Goal: Task Accomplishment & Management: Manage account settings

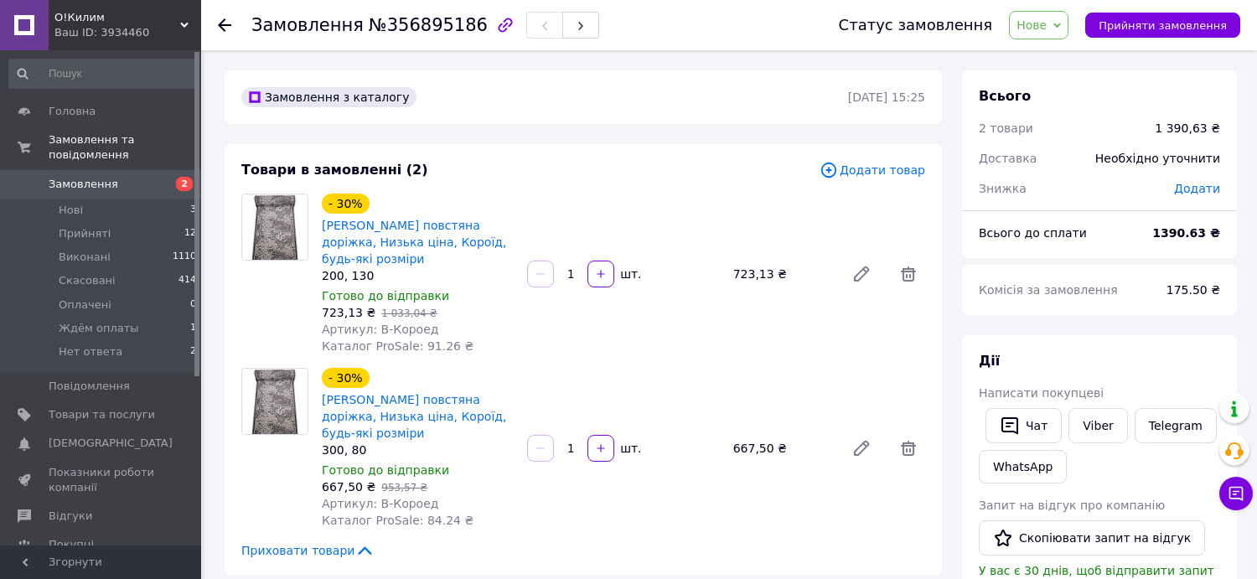
drag, startPoint x: 288, startPoint y: 32, endPoint x: 305, endPoint y: 28, distance: 17.1
click at [289, 32] on span "Замовлення" at bounding box center [307, 25] width 112 height 20
click at [224, 20] on icon at bounding box center [224, 24] width 13 height 13
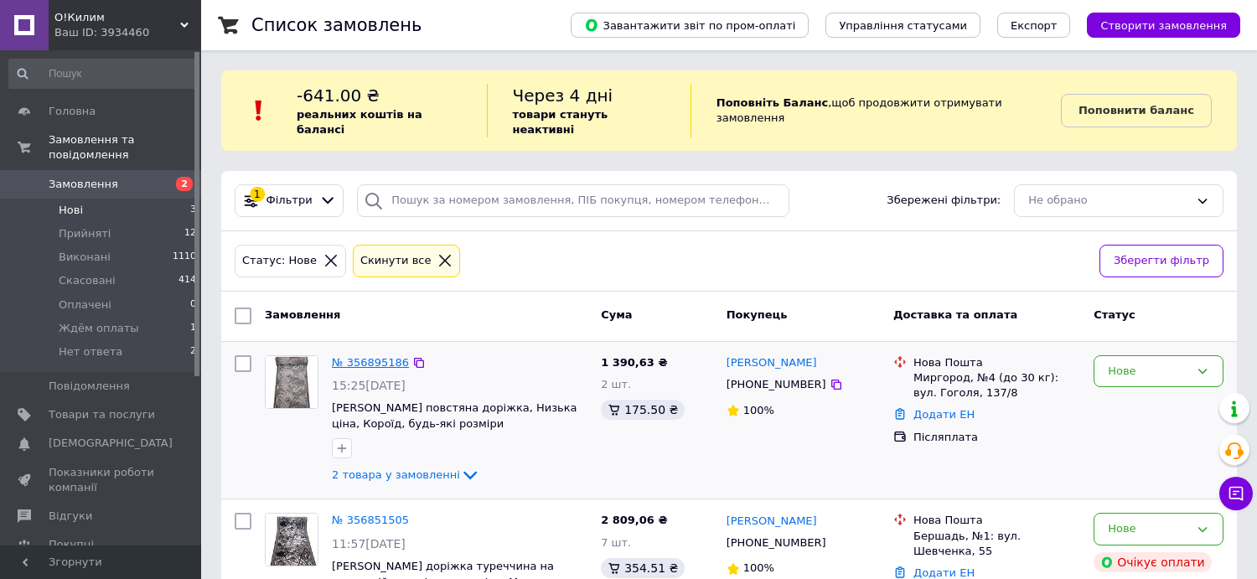
click at [363, 356] on link "№ 356895186" at bounding box center [370, 362] width 77 height 13
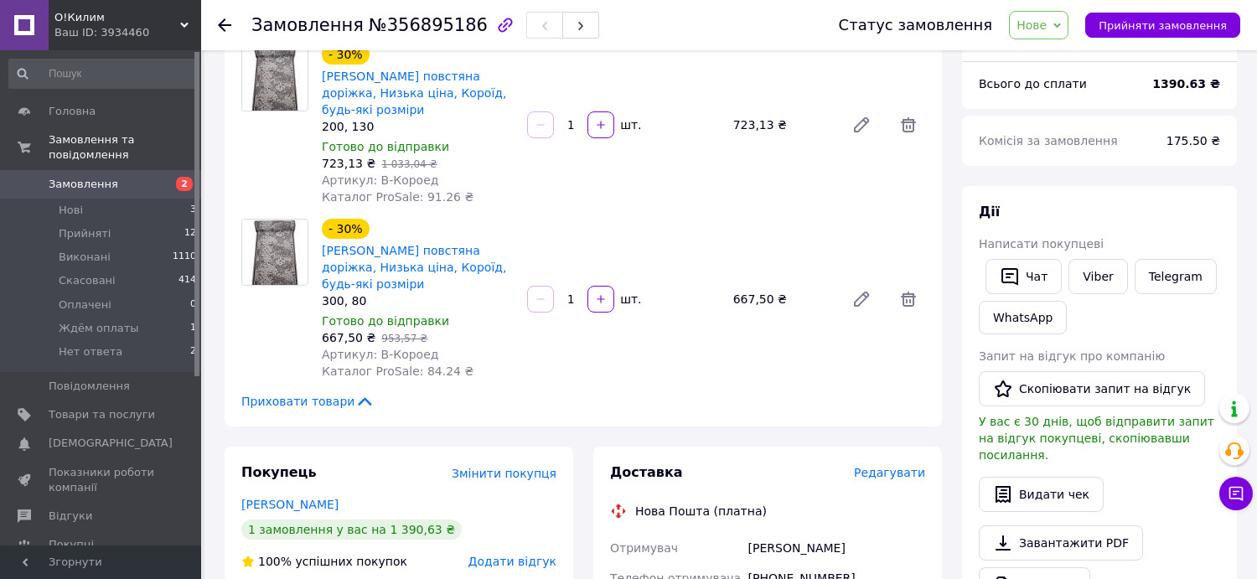
scroll to position [251, 0]
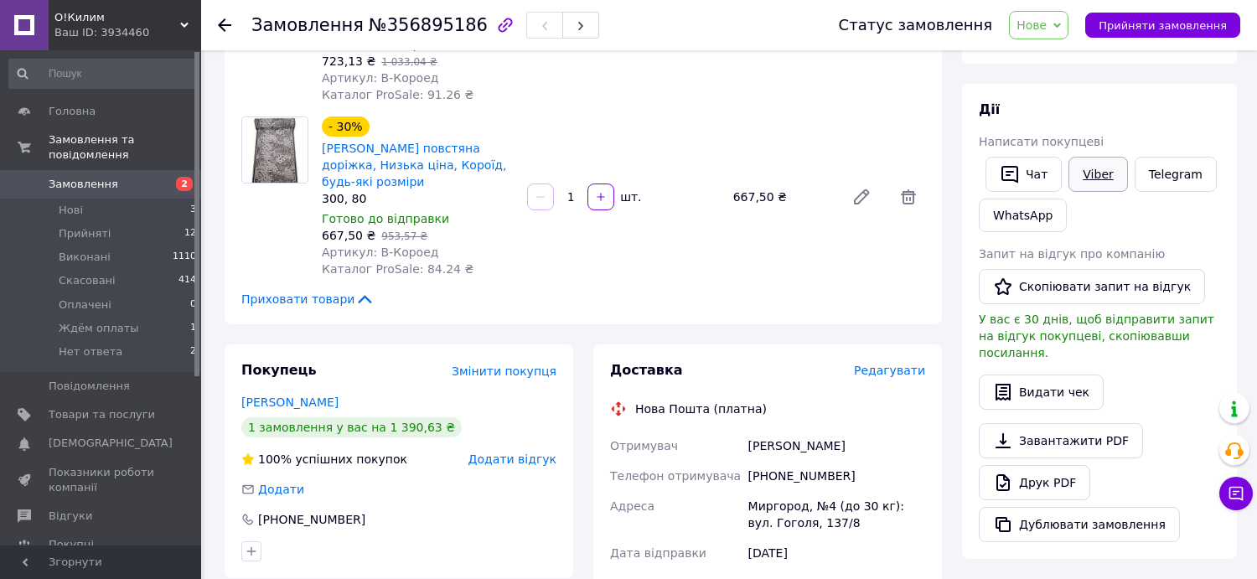
click at [1100, 173] on link "Viber" at bounding box center [1097, 174] width 59 height 35
click at [102, 199] on li "Нові 3" at bounding box center [103, 210] width 206 height 23
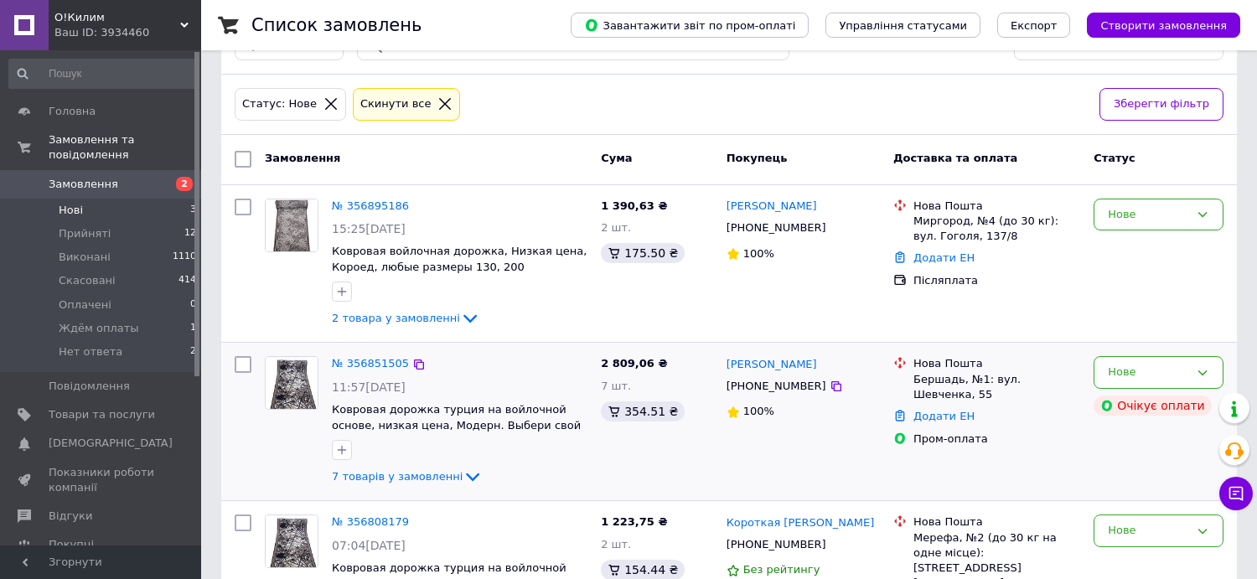
scroll to position [168, 0]
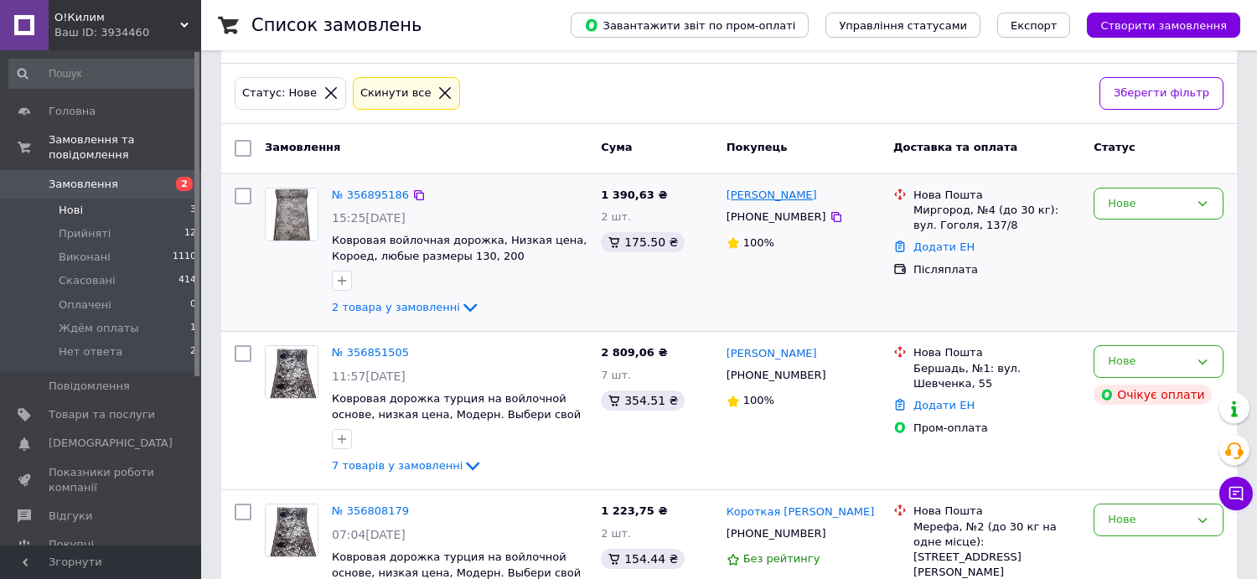
click at [778, 188] on link "[PERSON_NAME]" at bounding box center [771, 196] width 90 height 16
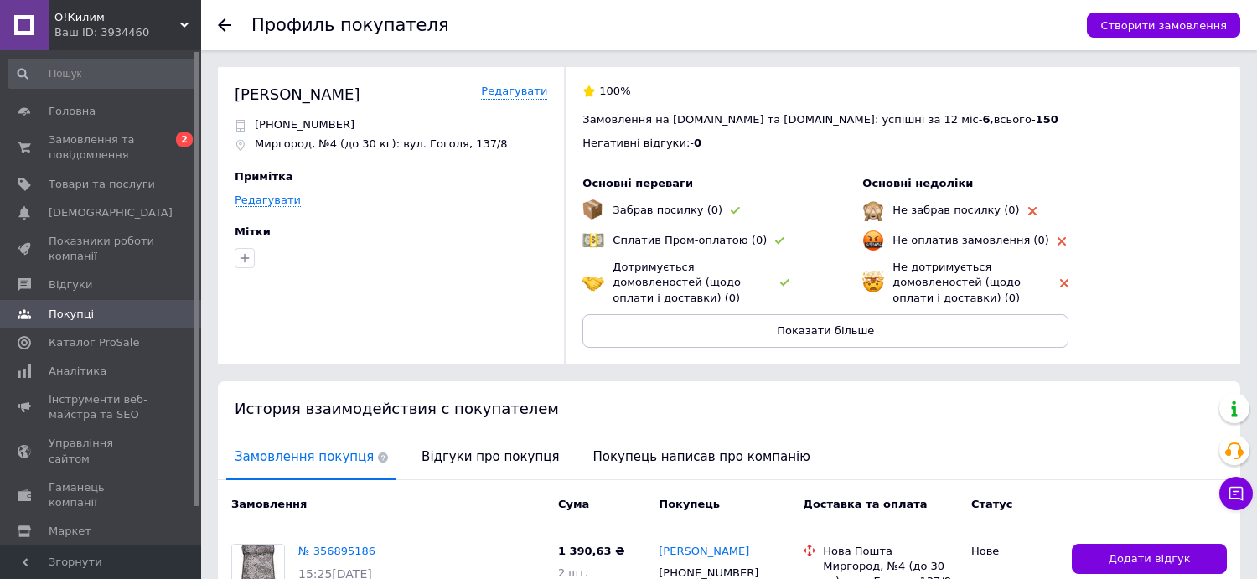
click at [222, 24] on use at bounding box center [224, 24] width 13 height 13
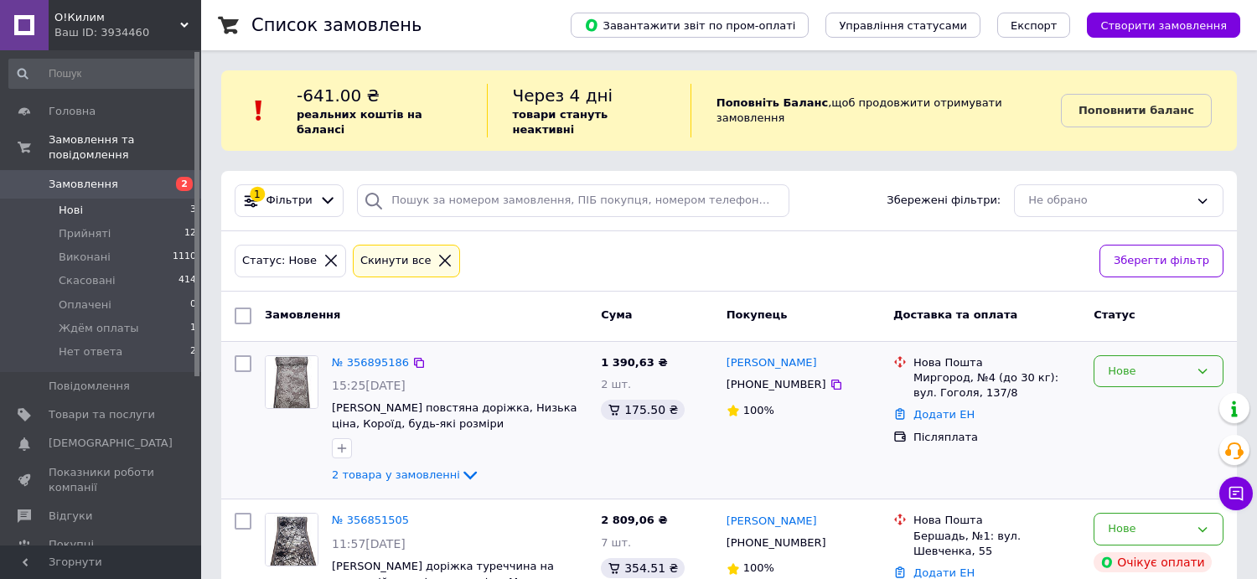
click at [1154, 363] on div "Нове" at bounding box center [1147, 372] width 81 height 18
click at [1110, 390] on li "Прийнято" at bounding box center [1158, 405] width 128 height 31
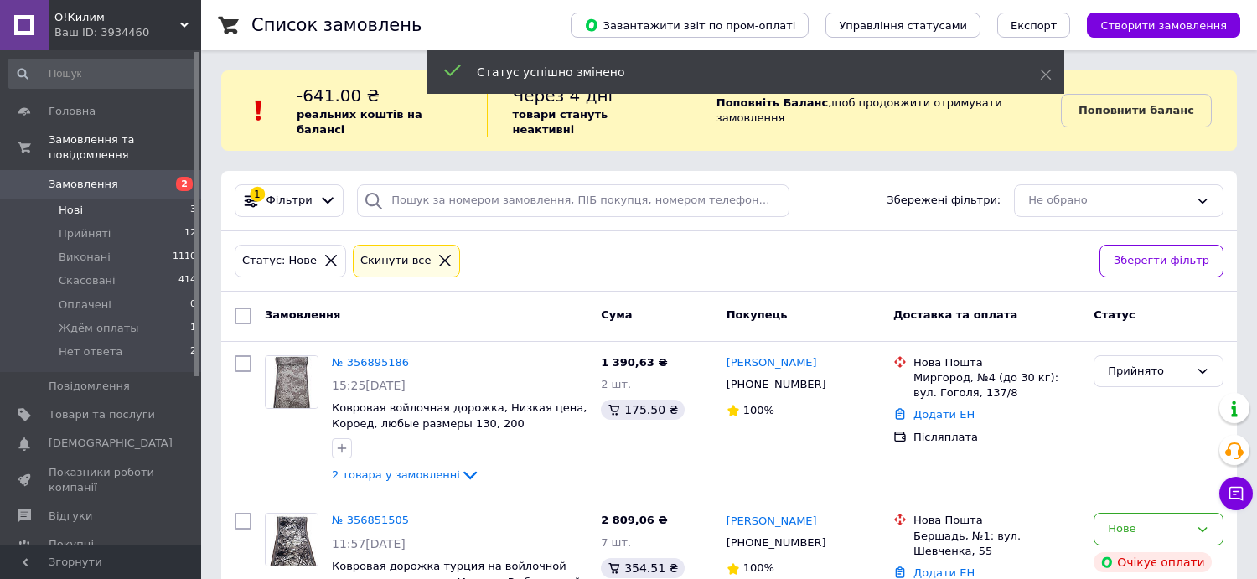
click at [756, 355] on link "[PERSON_NAME]" at bounding box center [771, 363] width 90 height 16
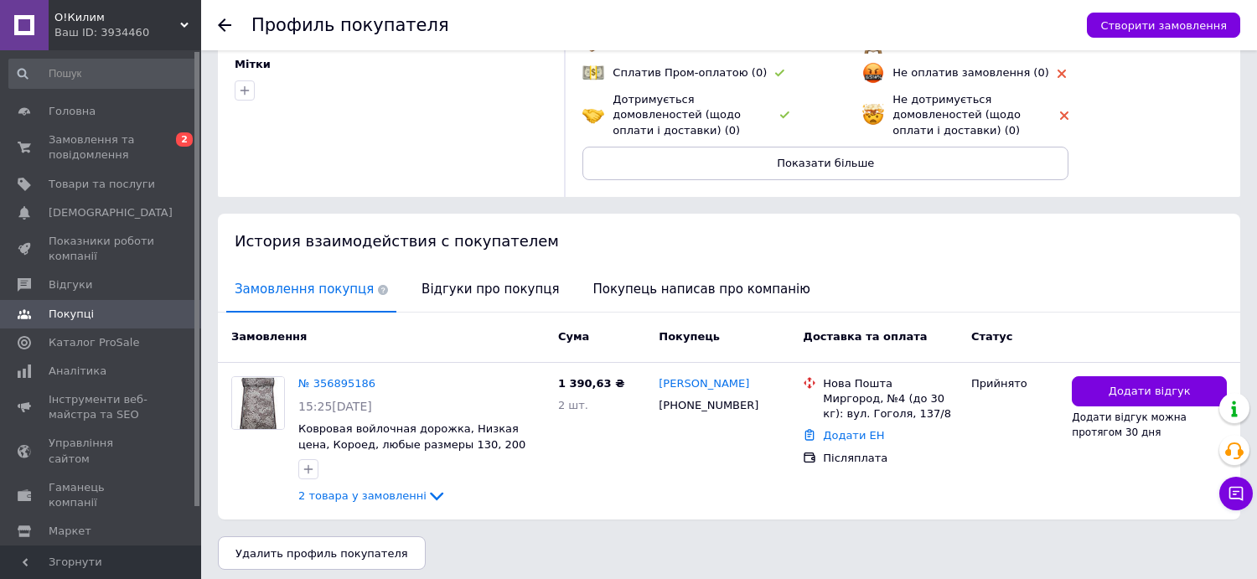
scroll to position [174, 0]
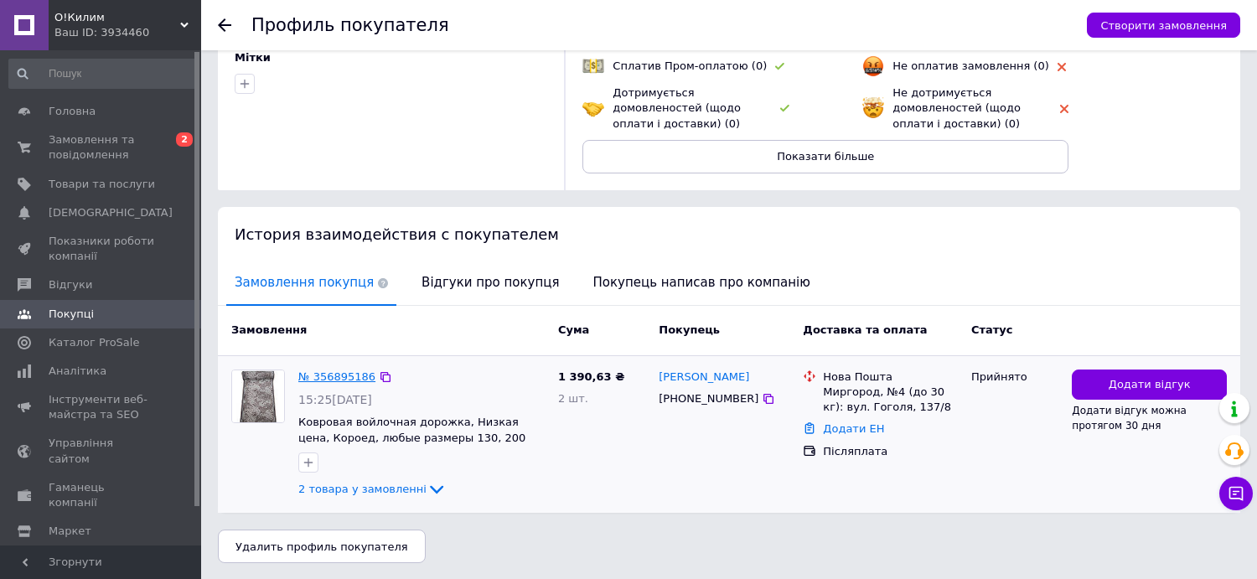
click at [324, 376] on link "№ 356895186" at bounding box center [336, 376] width 77 height 13
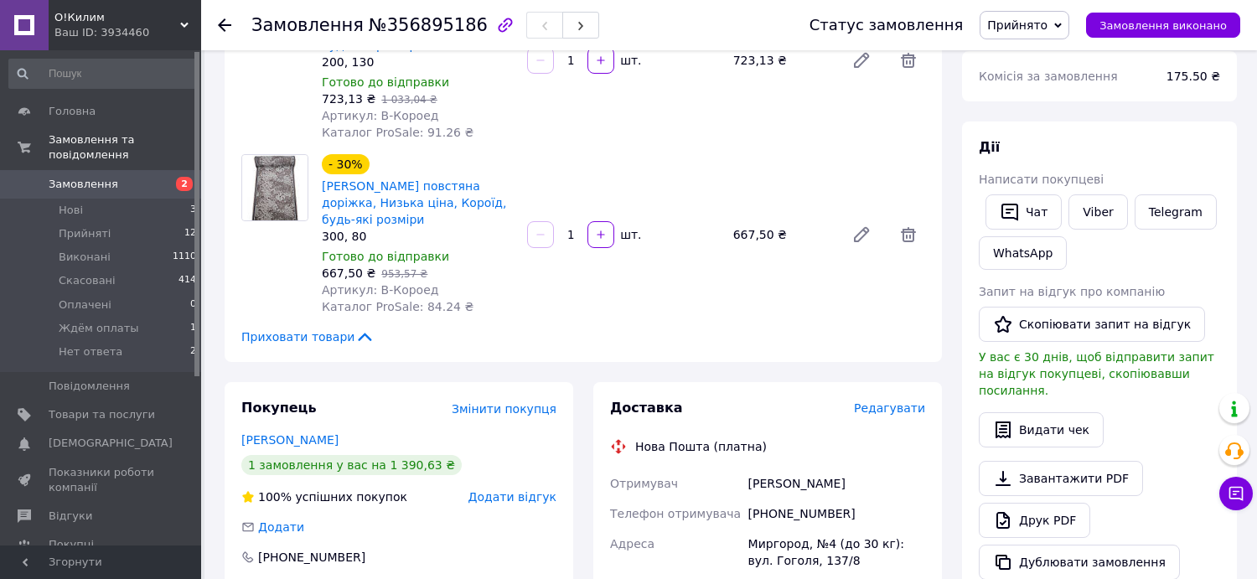
scroll to position [251, 0]
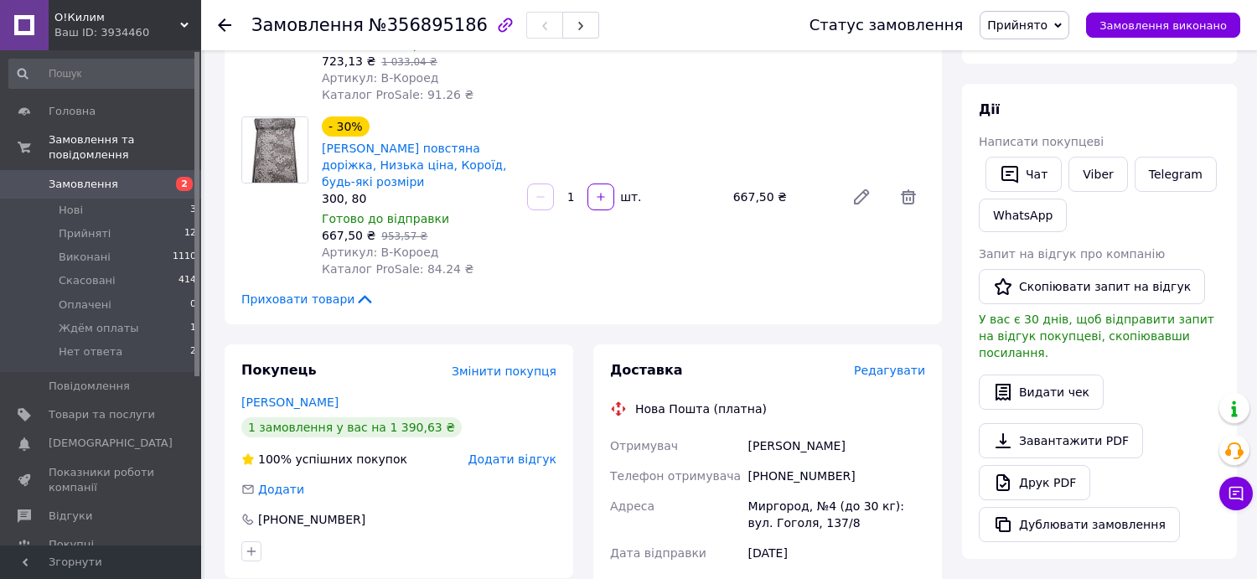
drag, startPoint x: 76, startPoint y: 186, endPoint x: 77, endPoint y: 178, distance: 8.4
click at [76, 199] on li "Нові 3" at bounding box center [103, 210] width 206 height 23
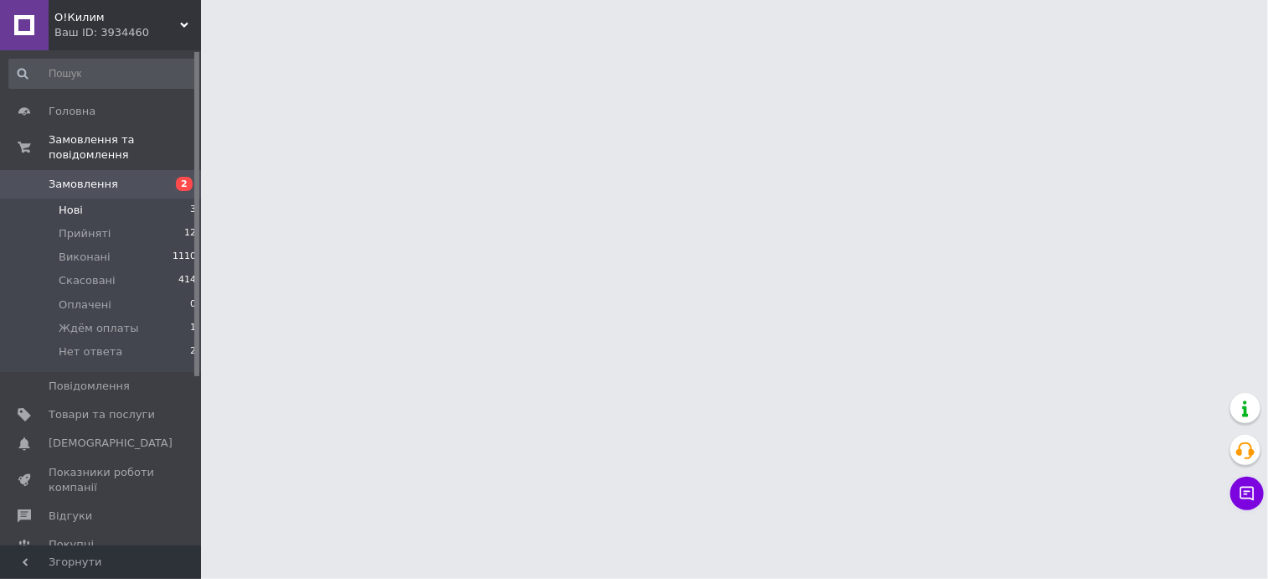
click at [81, 199] on li "Нові 3" at bounding box center [103, 210] width 206 height 23
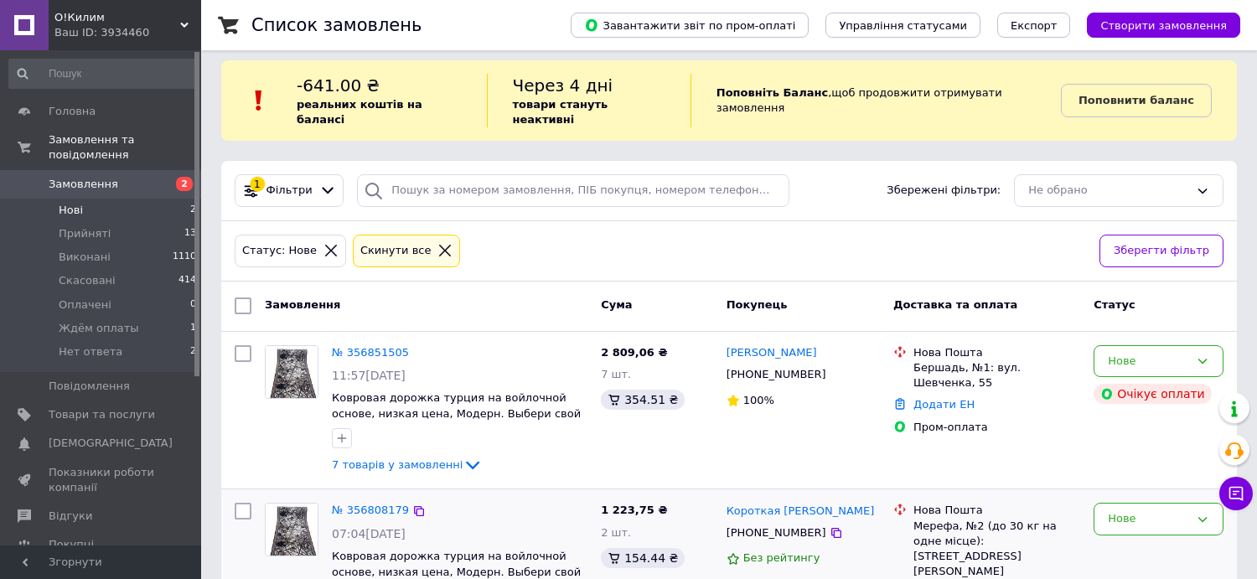
scroll to position [81, 0]
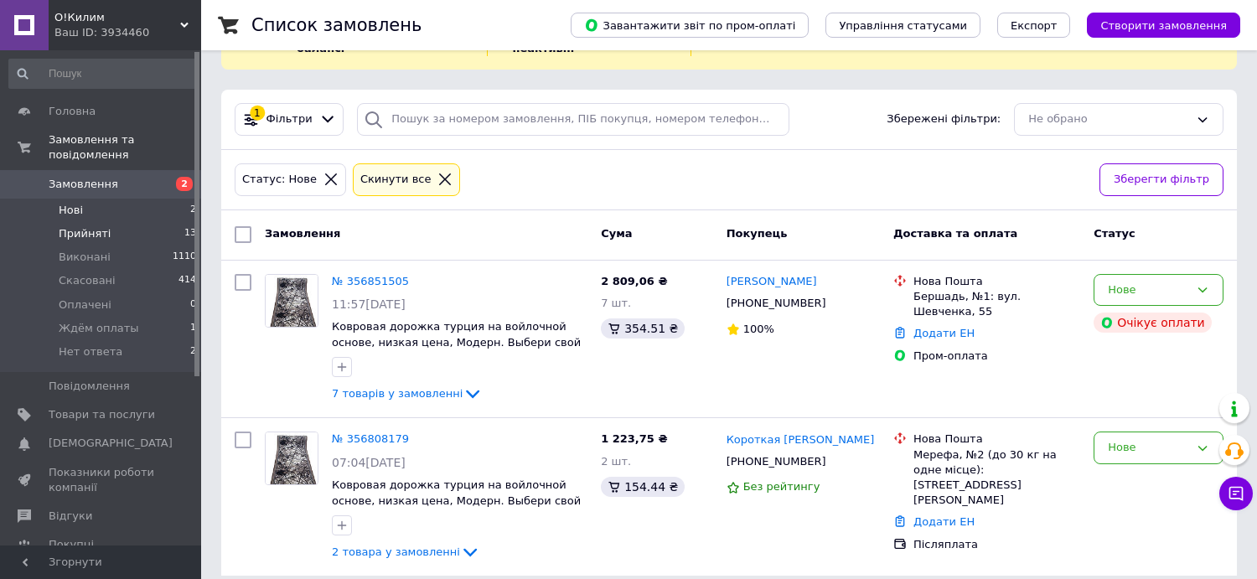
click at [93, 226] on span "Прийняті" at bounding box center [85, 233] width 52 height 15
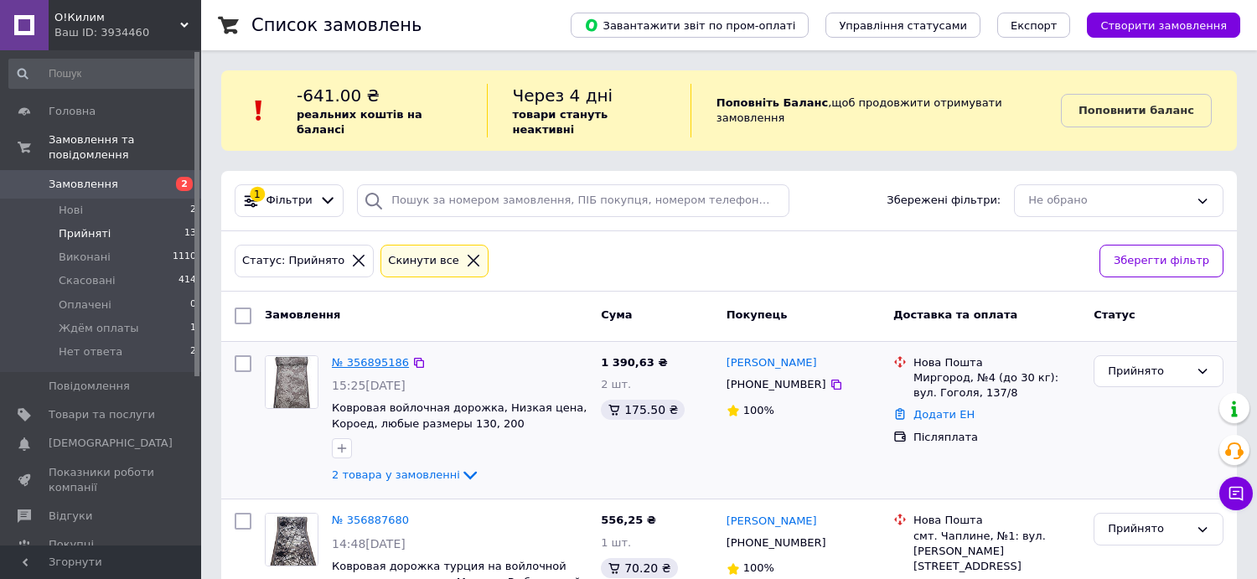
click at [380, 356] on link "№ 356895186" at bounding box center [370, 362] width 77 height 13
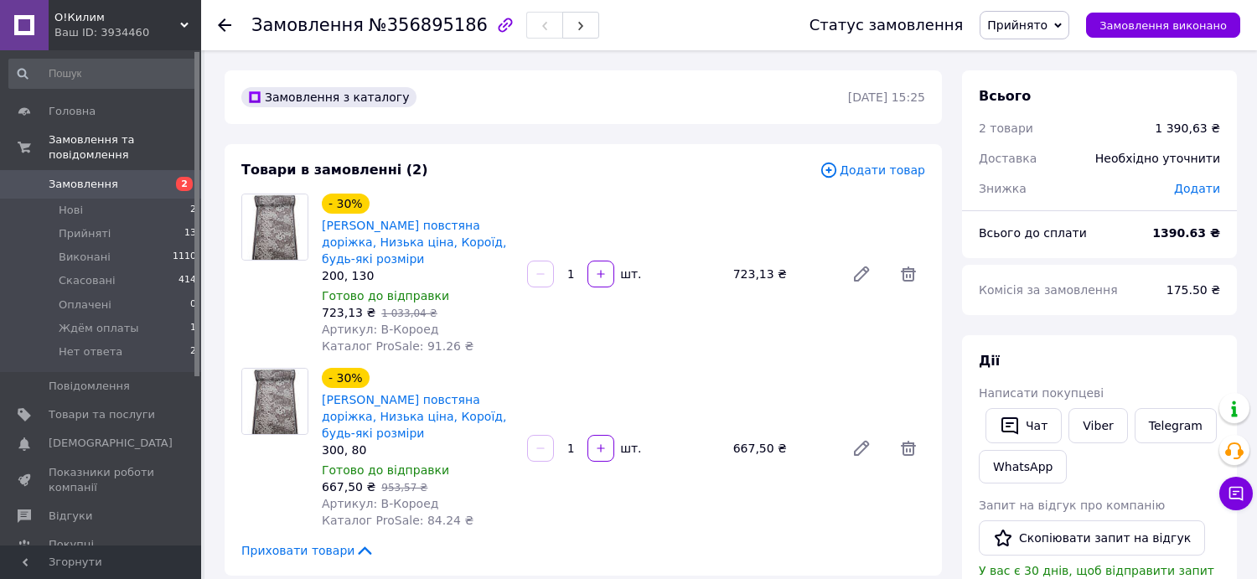
click at [425, 25] on span "№356895186" at bounding box center [428, 25] width 119 height 20
copy span "356895186"
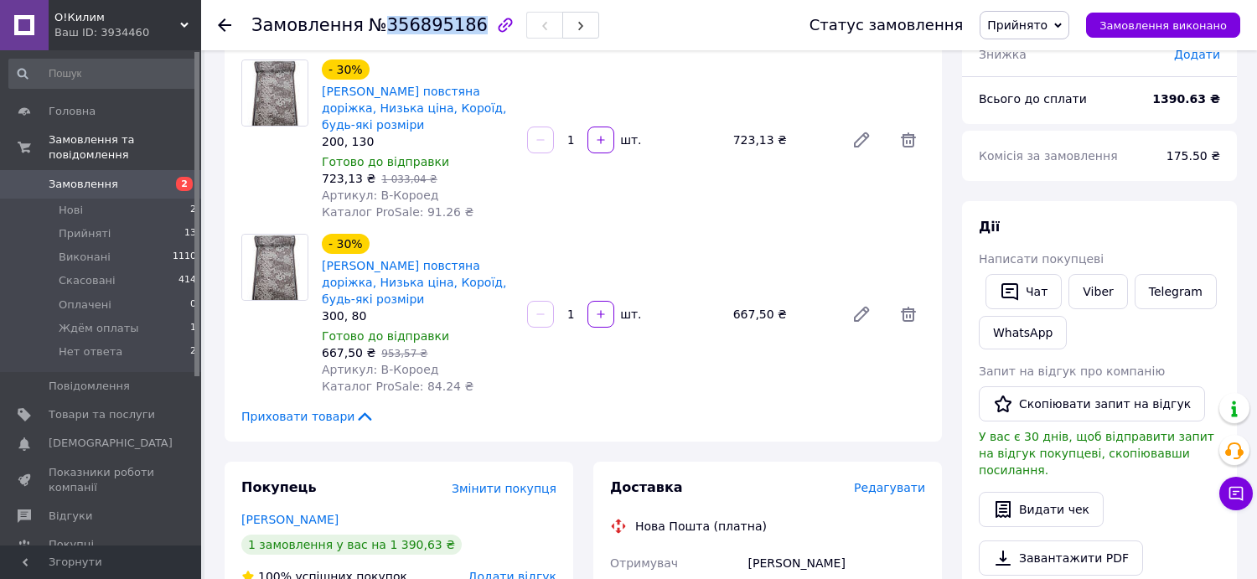
scroll to position [419, 0]
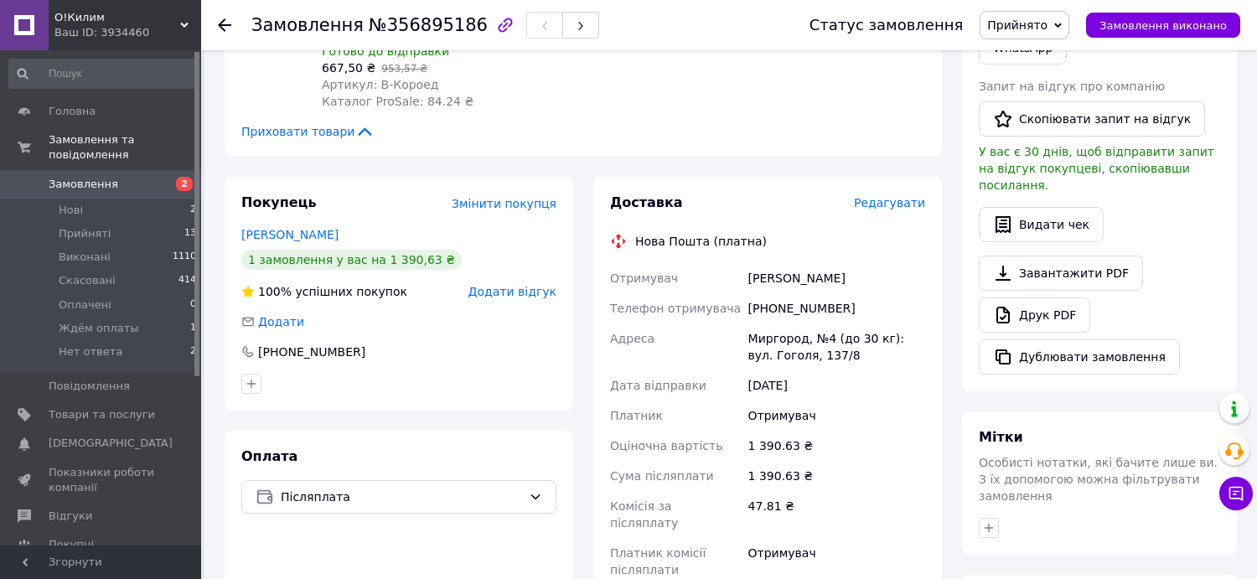
click at [798, 280] on div "[PERSON_NAME]" at bounding box center [836, 278] width 183 height 30
click at [798, 278] on div "[PERSON_NAME]" at bounding box center [836, 278] width 183 height 30
click at [797, 278] on div "[PERSON_NAME]" at bounding box center [836, 278] width 183 height 30
copy div "[PERSON_NAME]"
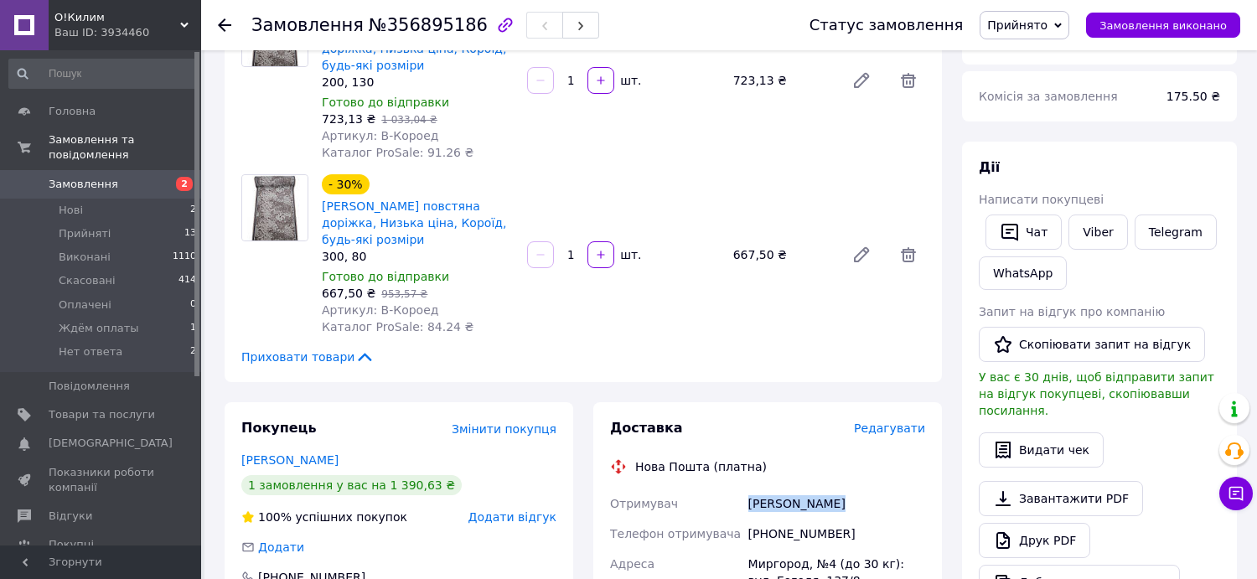
scroll to position [168, 0]
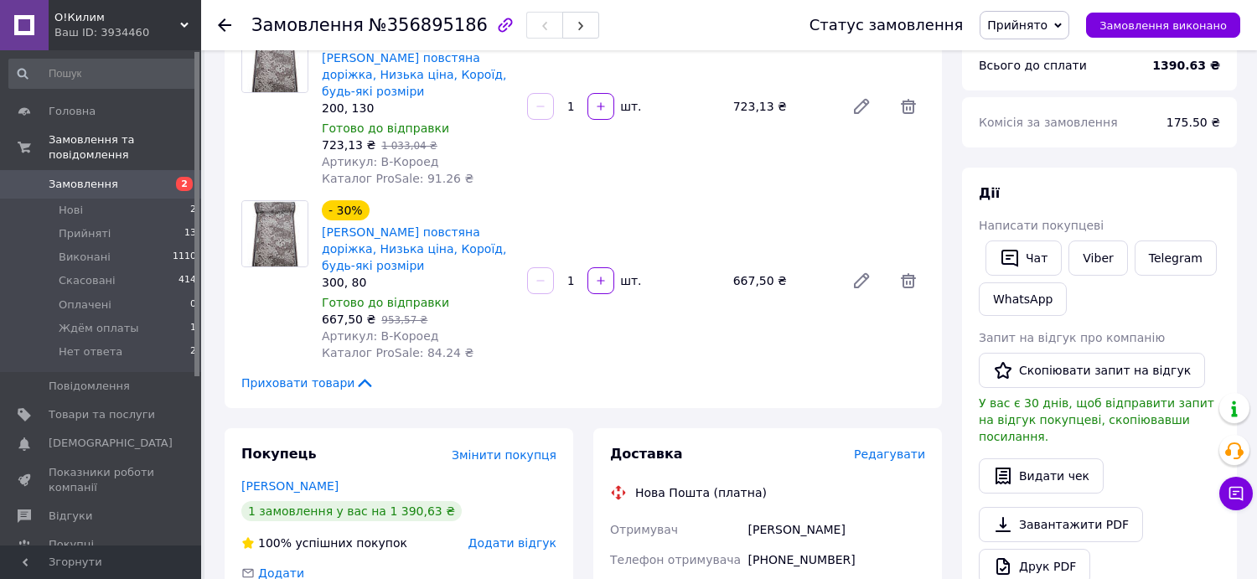
click at [228, 21] on icon at bounding box center [224, 24] width 13 height 13
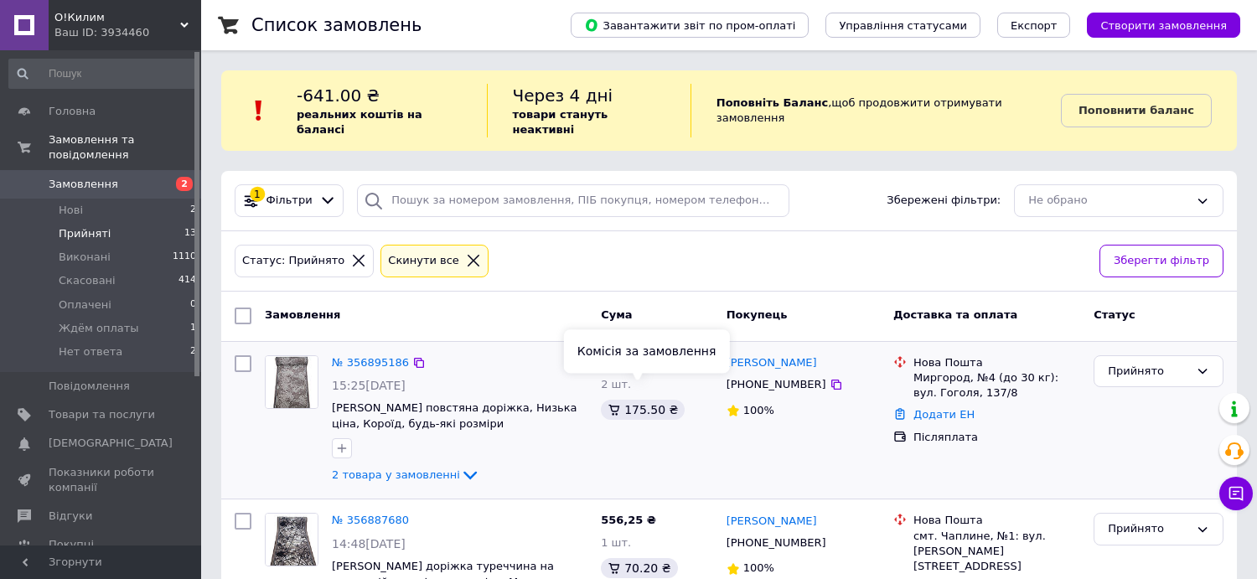
click at [639, 400] on div "175.50 ₴" at bounding box center [643, 410] width 84 height 20
copy div "175.50"
click at [369, 356] on link "№ 356895186" at bounding box center [370, 362] width 77 height 13
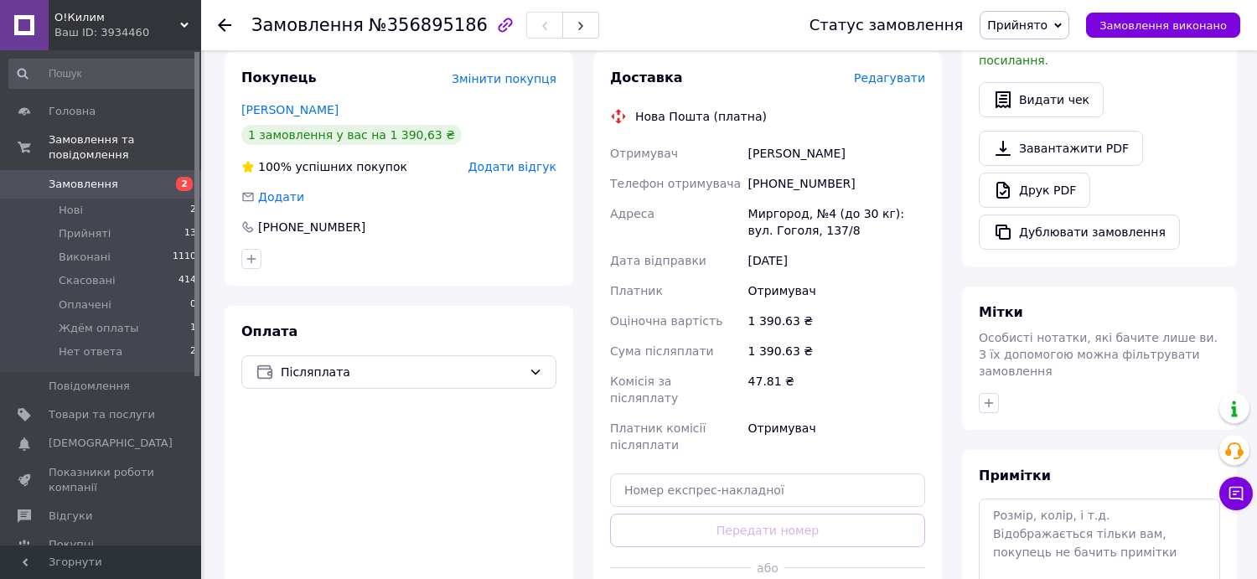
scroll to position [419, 0]
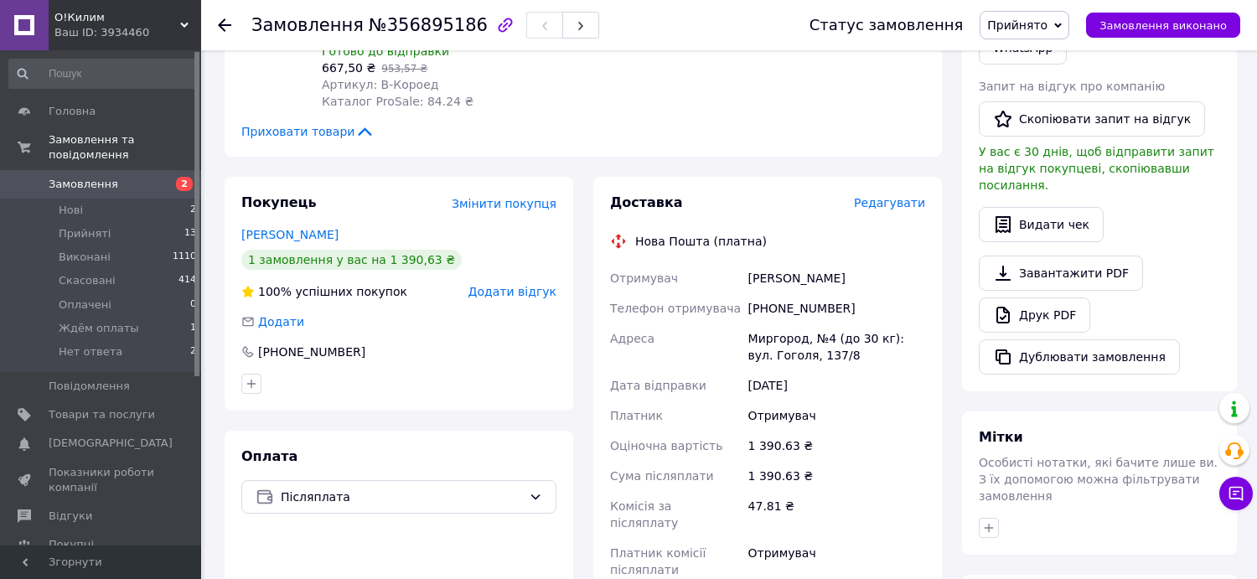
click at [808, 312] on div "[PHONE_NUMBER]" at bounding box center [836, 308] width 183 height 30
copy div "380679726391"
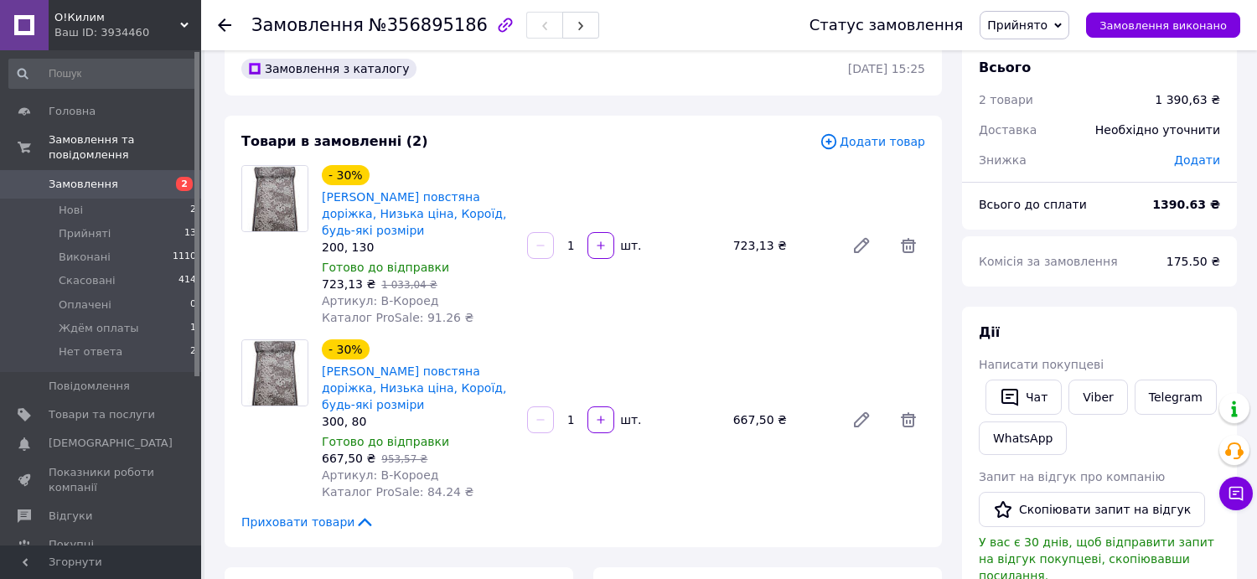
scroll to position [0, 0]
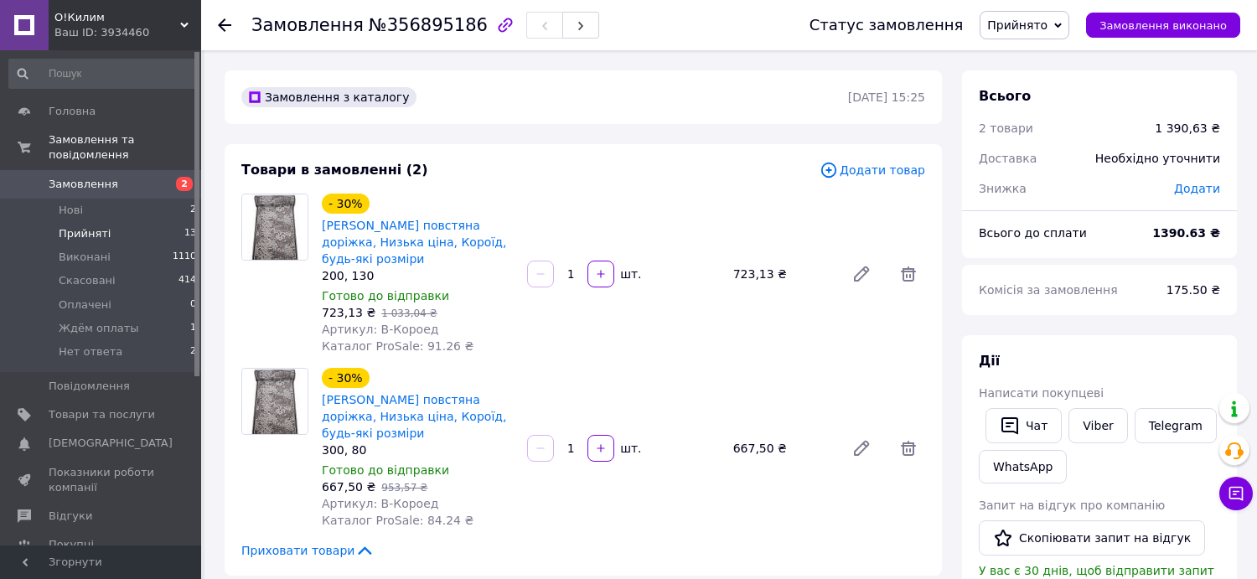
click at [69, 226] on span "Прийняті" at bounding box center [85, 233] width 52 height 15
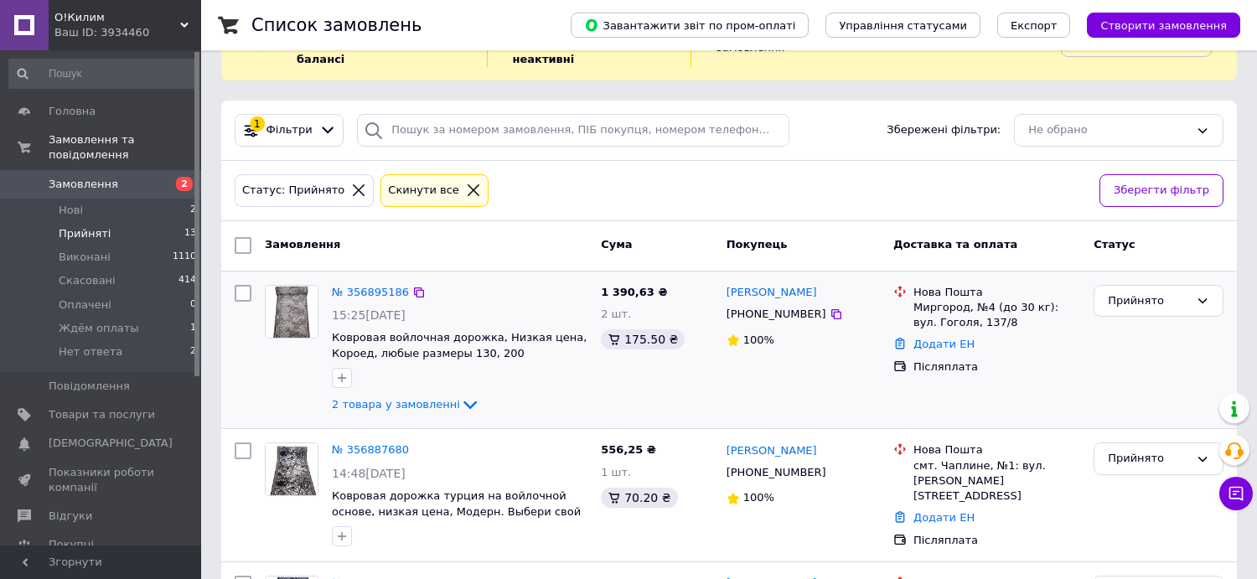
scroll to position [311, 0]
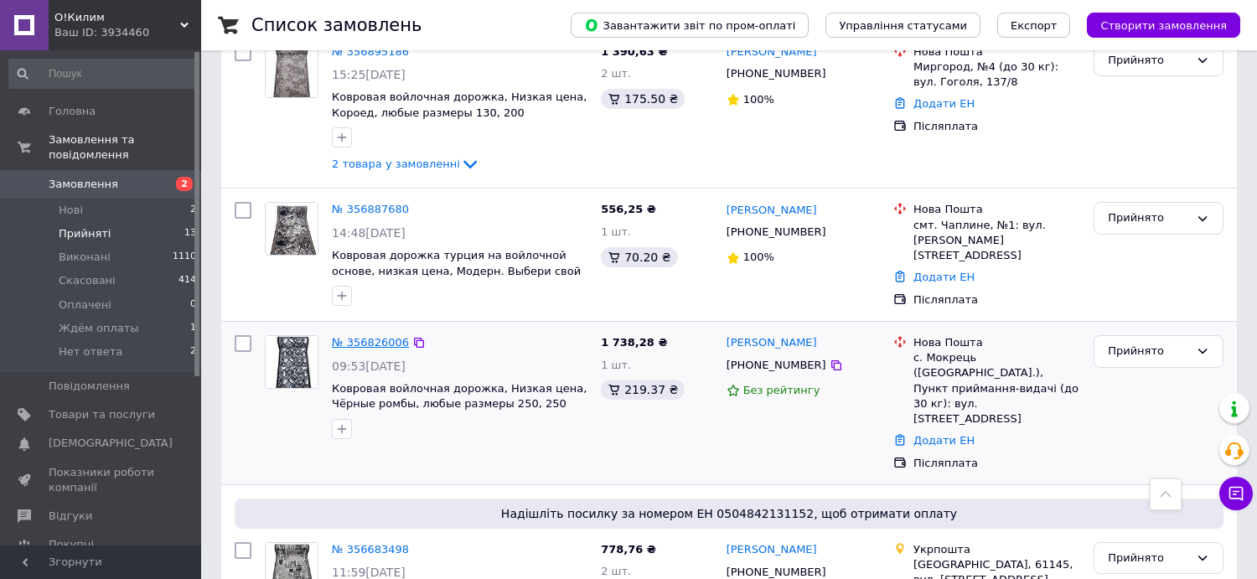
click at [389, 336] on link "№ 356826006" at bounding box center [370, 342] width 77 height 13
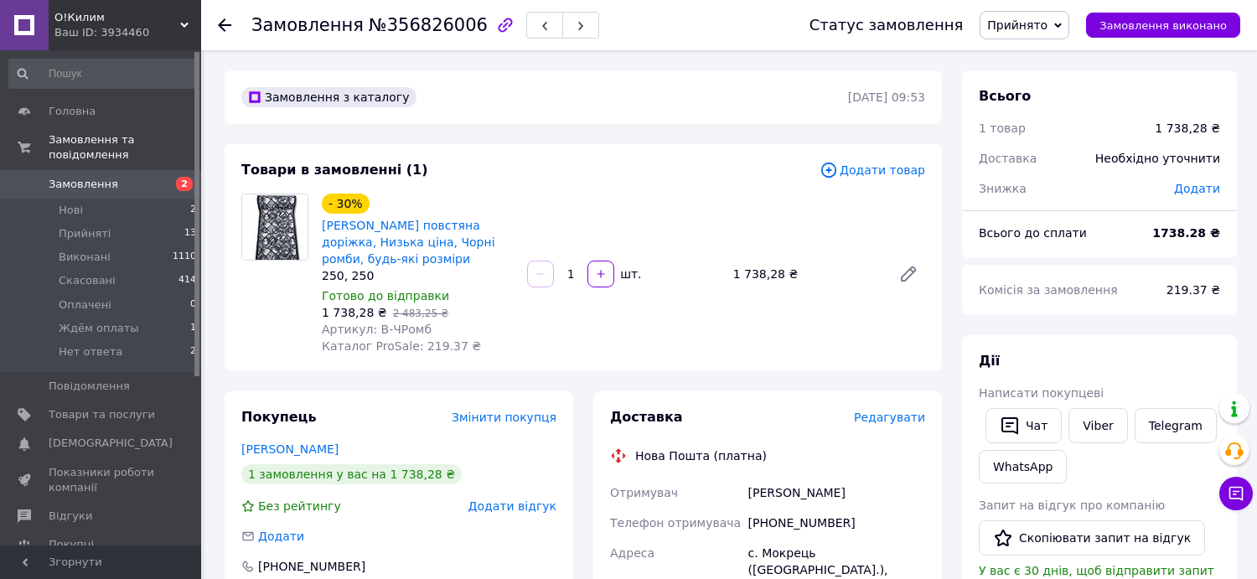
click at [792, 521] on div "[PHONE_NUMBER]" at bounding box center [836, 523] width 183 height 30
copy div "380964772445"
click at [796, 493] on div "[PERSON_NAME]" at bounding box center [836, 492] width 183 height 30
click at [794, 494] on div "[PERSON_NAME]" at bounding box center [836, 492] width 183 height 30
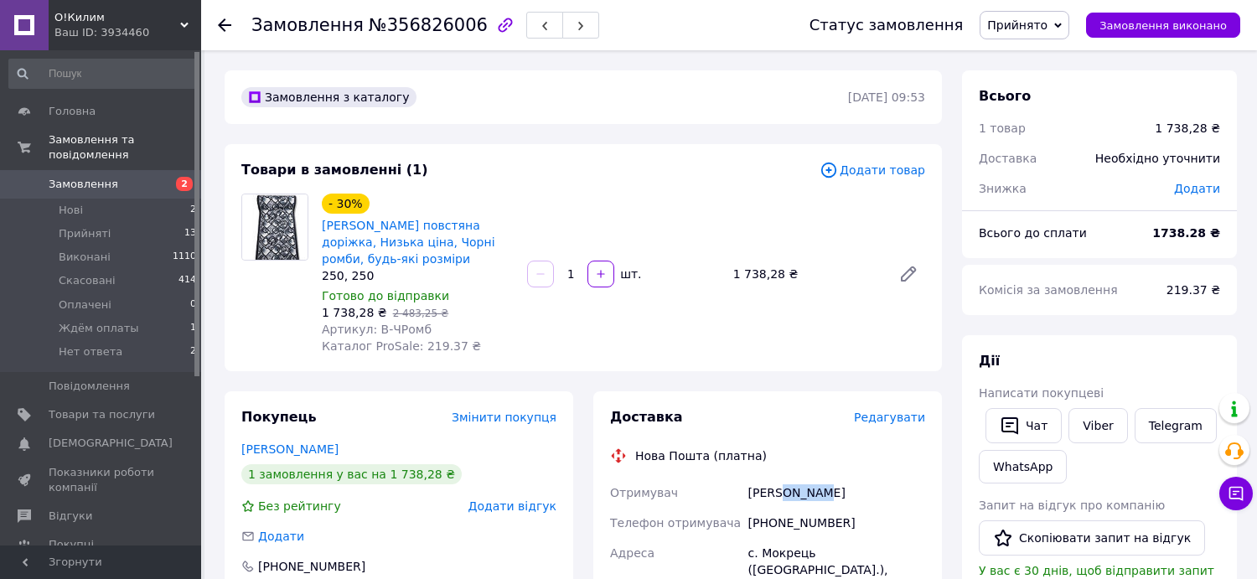
click at [794, 495] on div "[PERSON_NAME]" at bounding box center [836, 492] width 183 height 30
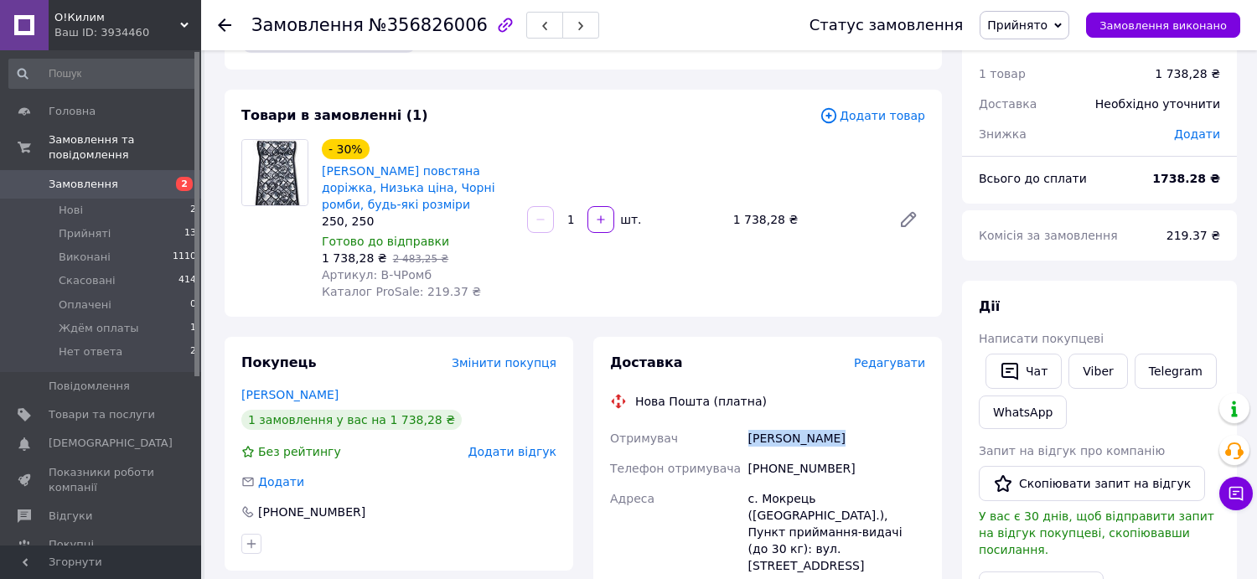
scroll to position [84, 0]
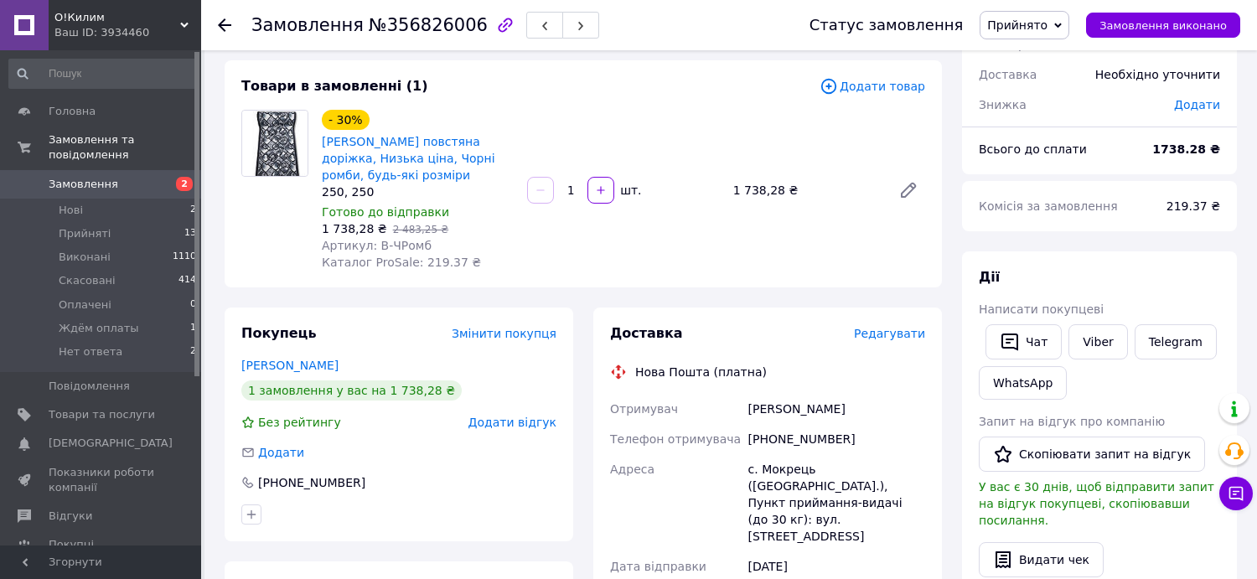
click at [791, 472] on div "с. Мокрець ([GEOGRAPHIC_DATA].), Пункт приймання-видачі (до 30 кг): вул. [STREE…" at bounding box center [836, 502] width 183 height 97
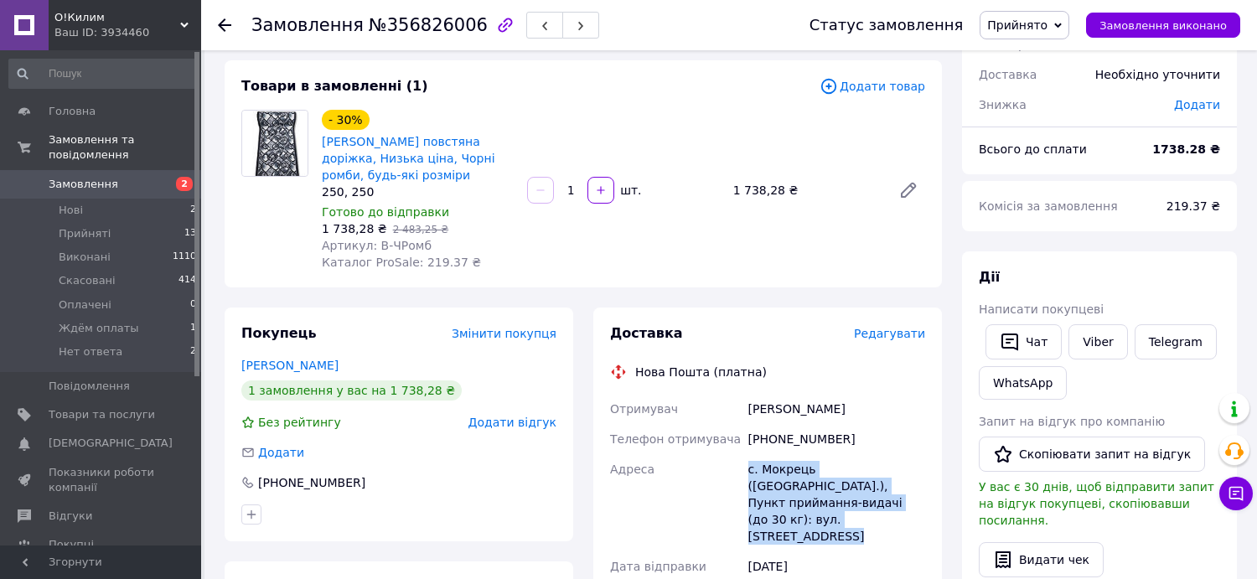
click at [791, 472] on div "с. Мокрець ([GEOGRAPHIC_DATA].), Пункт приймання-видачі (до 30 кг): вул. [STREE…" at bounding box center [836, 502] width 183 height 97
click at [788, 472] on div "с. Мокрець ([GEOGRAPHIC_DATA].), Пункт приймання-видачі (до 30 кг): вул. [STREE…" at bounding box center [836, 502] width 183 height 97
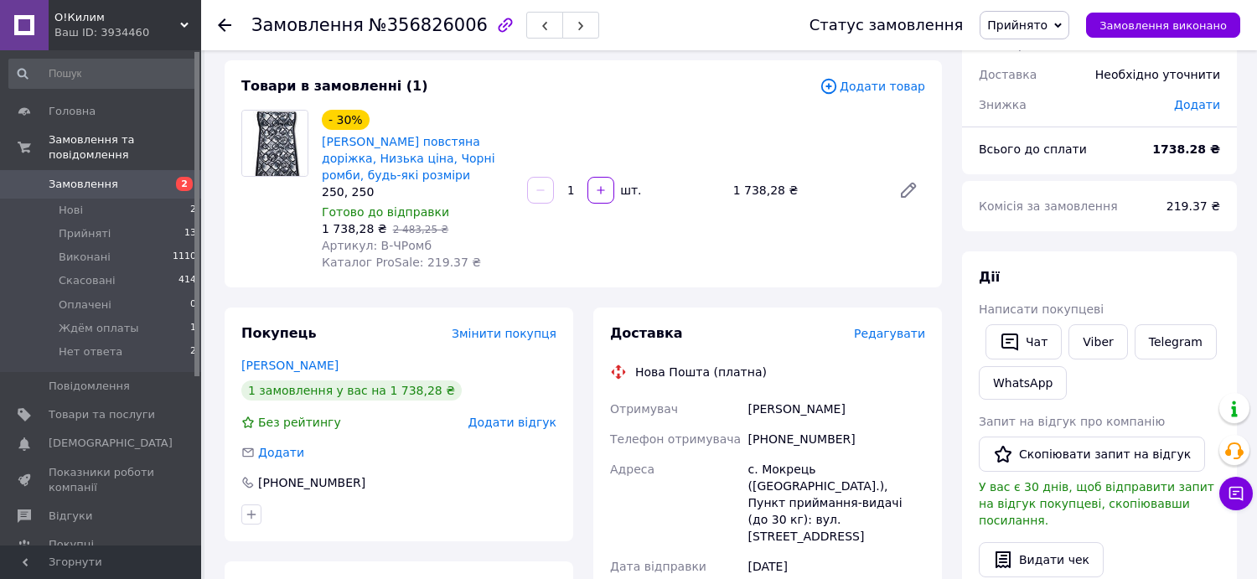
click at [693, 482] on div "Адреса" at bounding box center [675, 502] width 138 height 97
drag, startPoint x: 748, startPoint y: 471, endPoint x: 786, endPoint y: 474, distance: 37.8
click at [808, 467] on div "с. Мокрець ([GEOGRAPHIC_DATA].), Пункт приймання-видачі (до 30 кг): вул. [STREE…" at bounding box center [836, 502] width 183 height 97
copy div "с. [GEOGRAPHIC_DATA]"
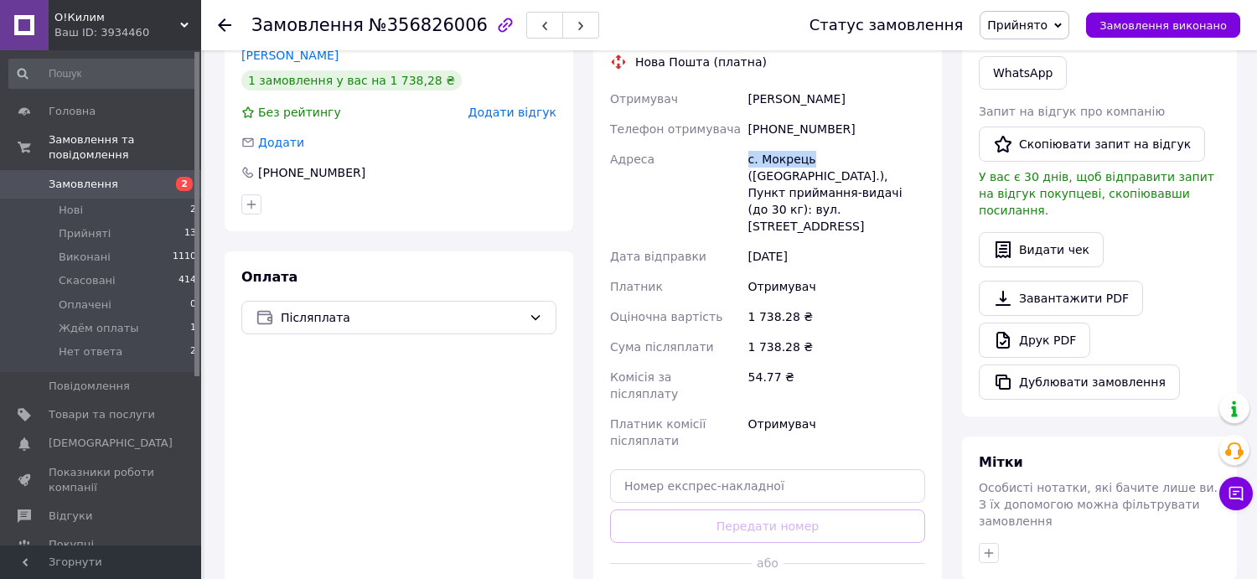
scroll to position [419, 0]
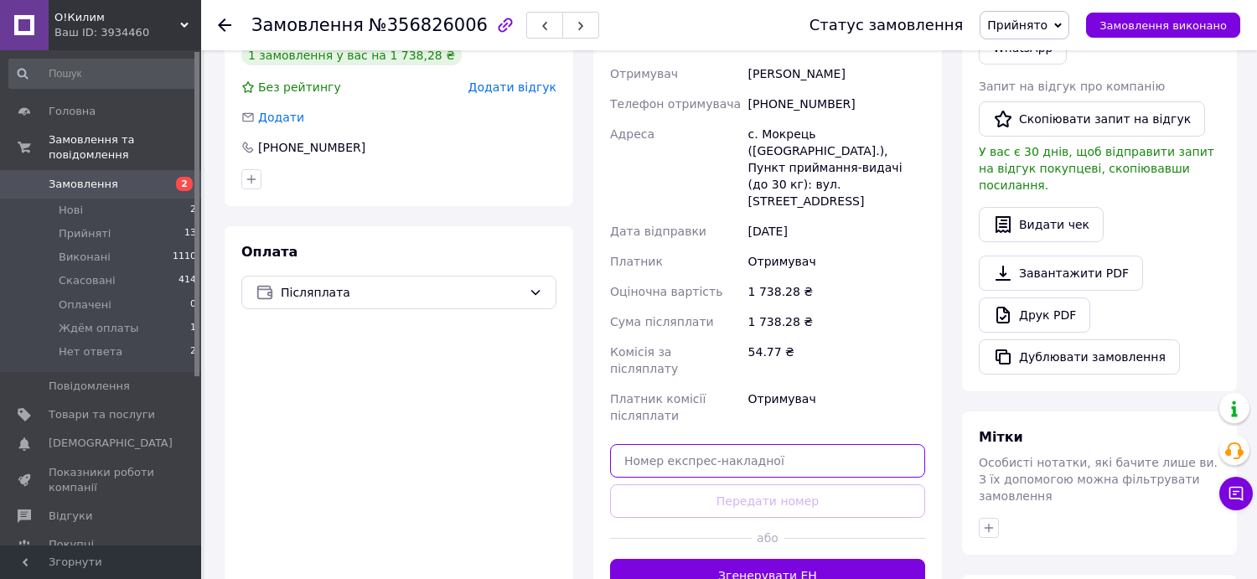
click at [764, 444] on input "text" at bounding box center [767, 461] width 315 height 34
paste input "20451225207449"
type input "20451225207449"
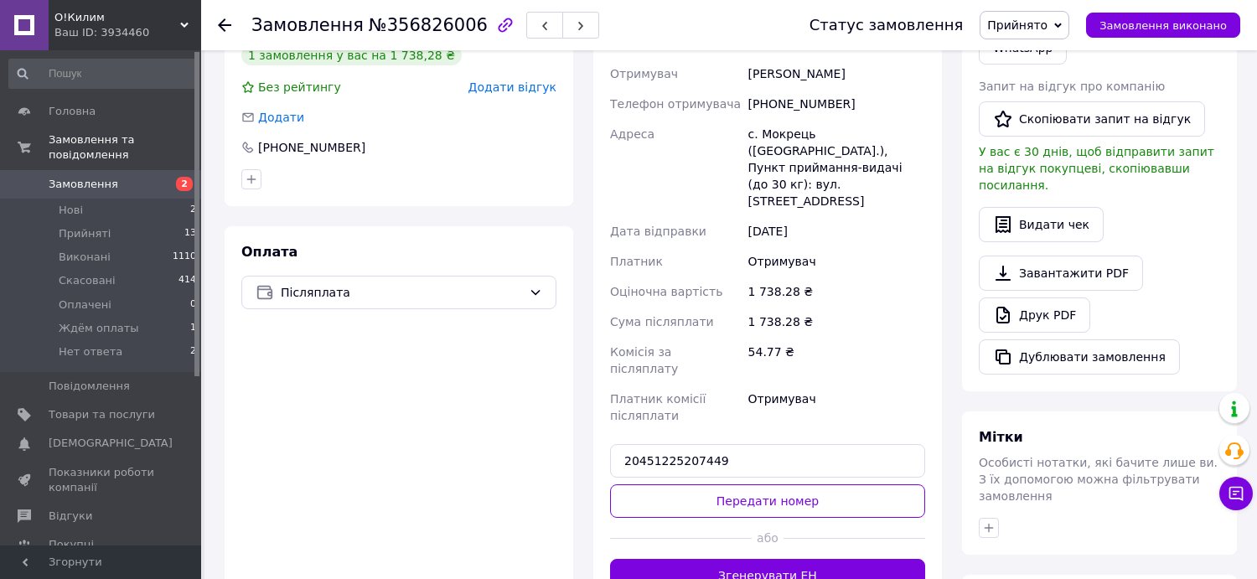
click at [754, 484] on button "Передати номер" at bounding box center [767, 501] width 315 height 34
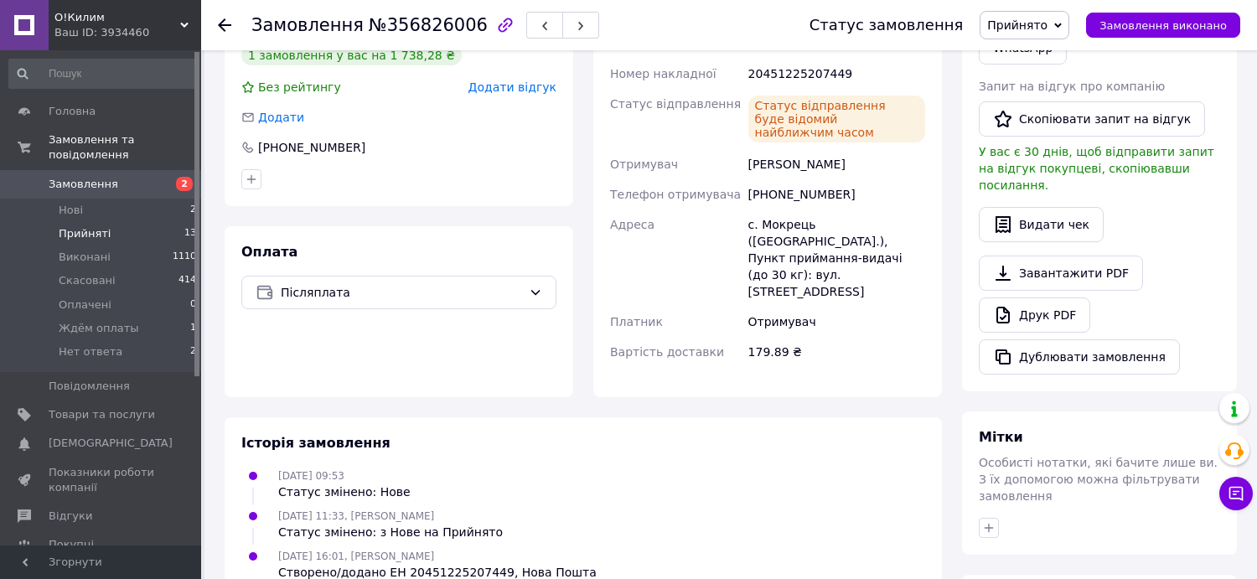
click at [92, 226] on span "Прийняті" at bounding box center [85, 233] width 52 height 15
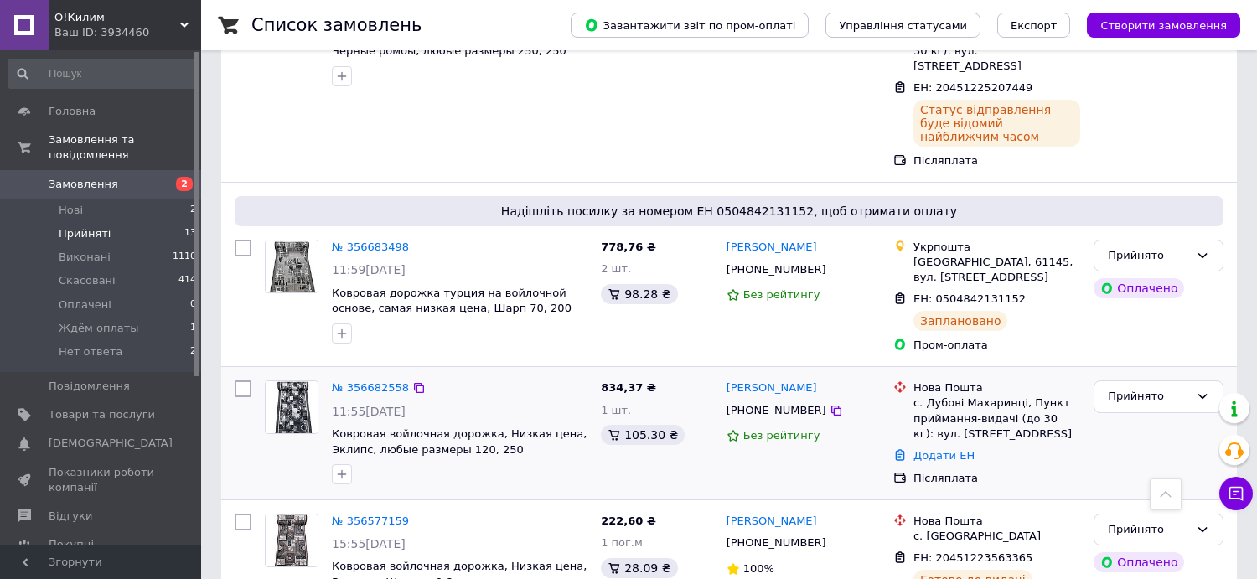
scroll to position [670, 0]
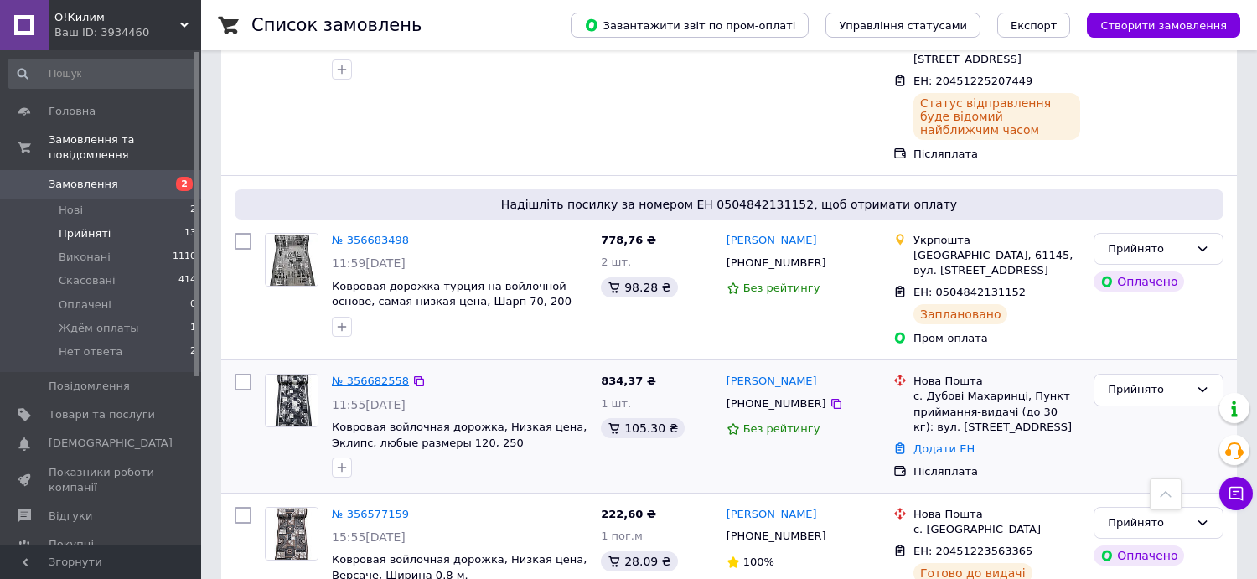
click at [354, 374] on link "№ 356682558" at bounding box center [370, 380] width 77 height 13
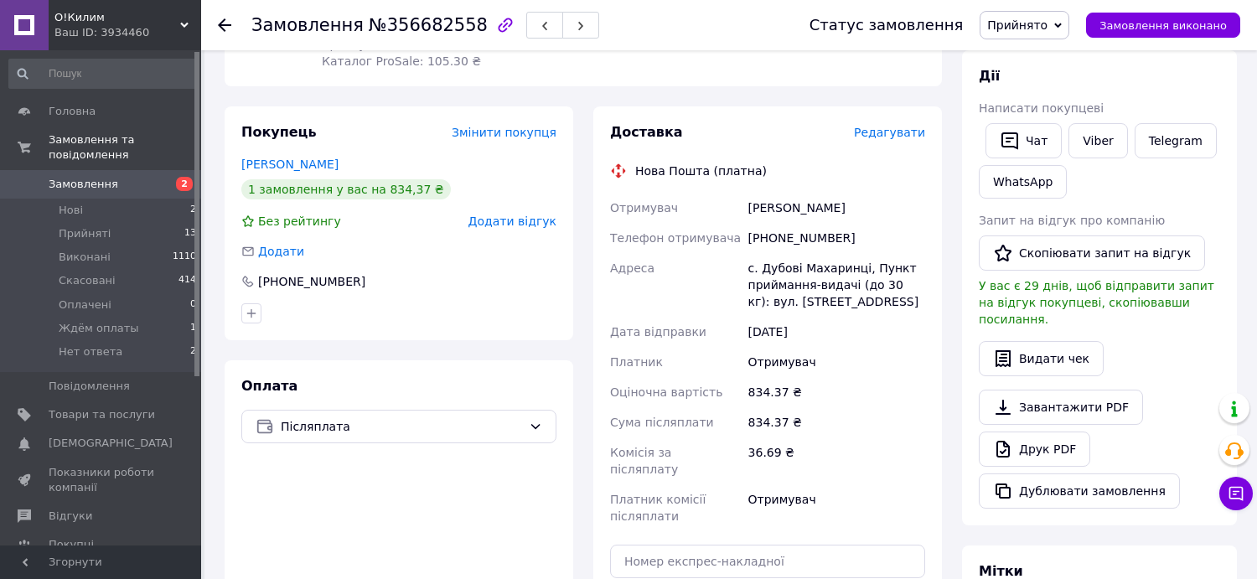
scroll to position [34, 0]
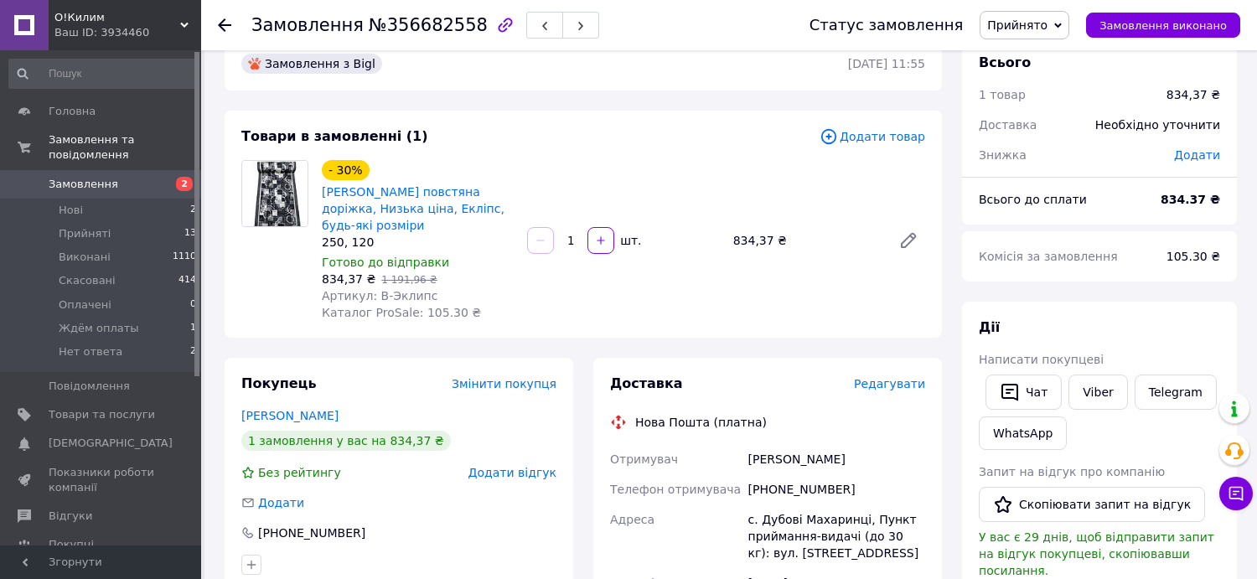
click at [818, 491] on div "[PHONE_NUMBER]" at bounding box center [836, 489] width 183 height 30
copy div "380682931822"
click at [784, 457] on div "[PERSON_NAME]" at bounding box center [836, 459] width 183 height 30
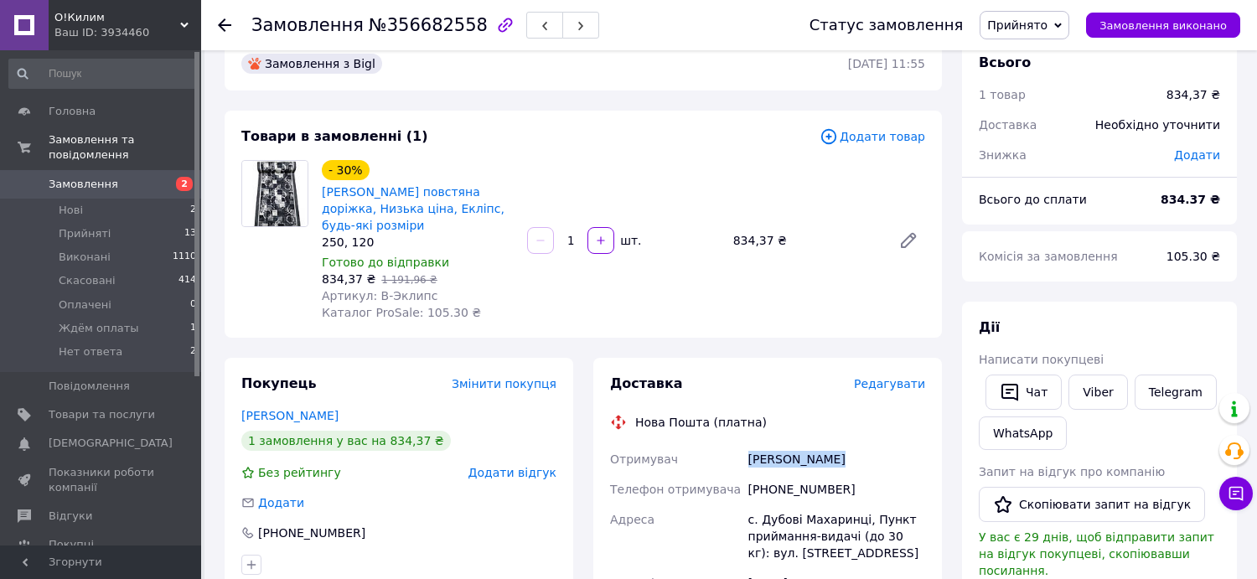
click at [784, 457] on div "[PERSON_NAME]" at bounding box center [836, 459] width 183 height 30
copy div "[PERSON_NAME]"
drag, startPoint x: 760, startPoint y: 523, endPoint x: 853, endPoint y: 514, distance: 93.4
click at [856, 514] on div "с. Дубові Махаринці, Пункт приймання-видачі (до 30 кг): вул. [STREET_ADDRESS]" at bounding box center [836, 536] width 183 height 64
drag, startPoint x: 746, startPoint y: 520, endPoint x: 807, endPoint y: 521, distance: 61.2
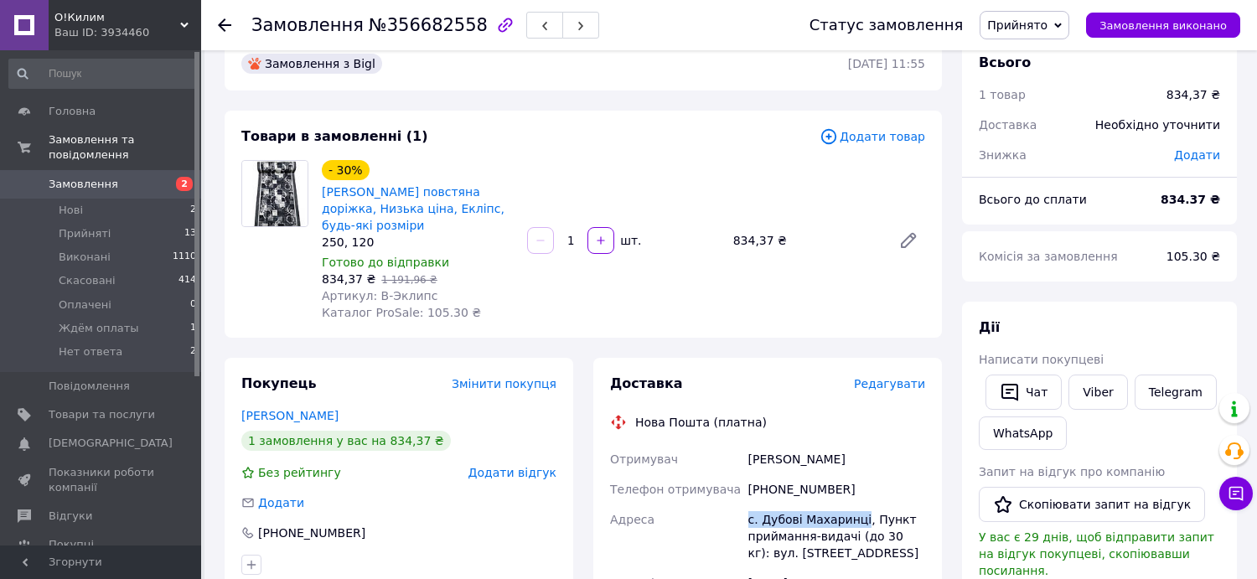
click at [855, 515] on div "с. Дубові Махаринці, Пункт приймання-видачі (до 30 кг): вул. [STREET_ADDRESS]" at bounding box center [836, 536] width 183 height 64
copy div "с. Дубові Махаринці"
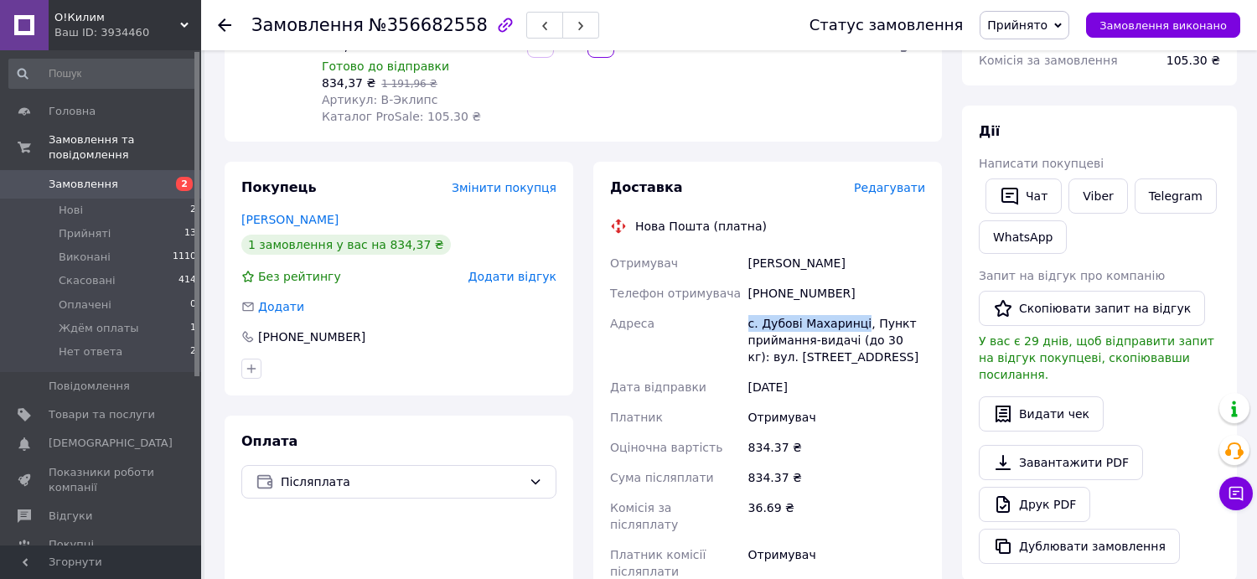
scroll to position [369, 0]
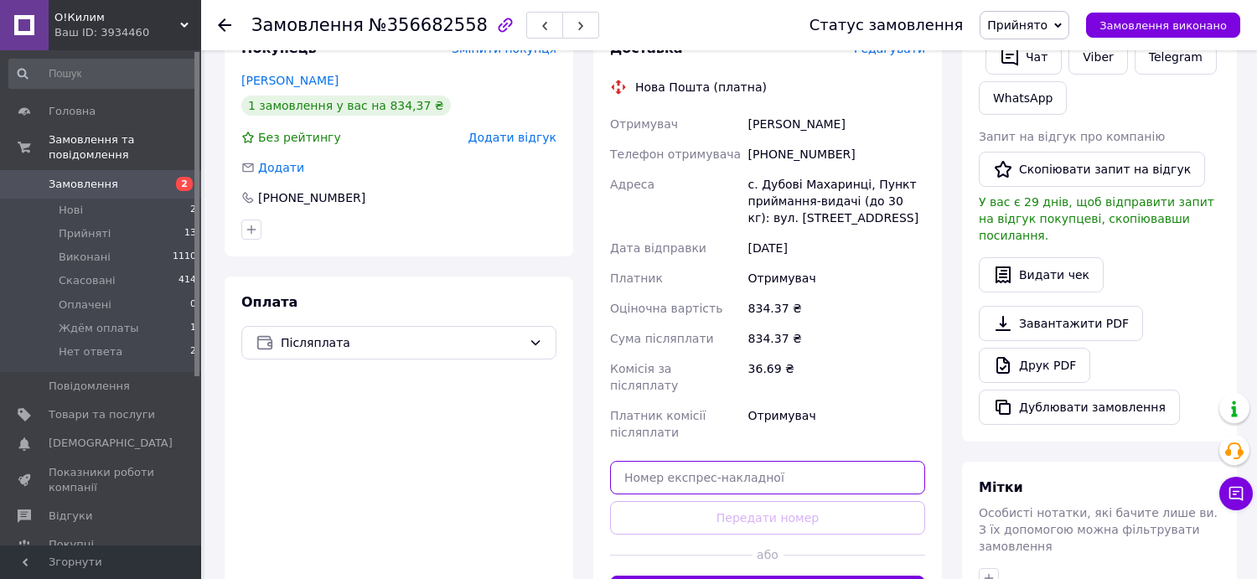
click at [724, 461] on input "text" at bounding box center [767, 478] width 315 height 34
paste input "20451225211694"
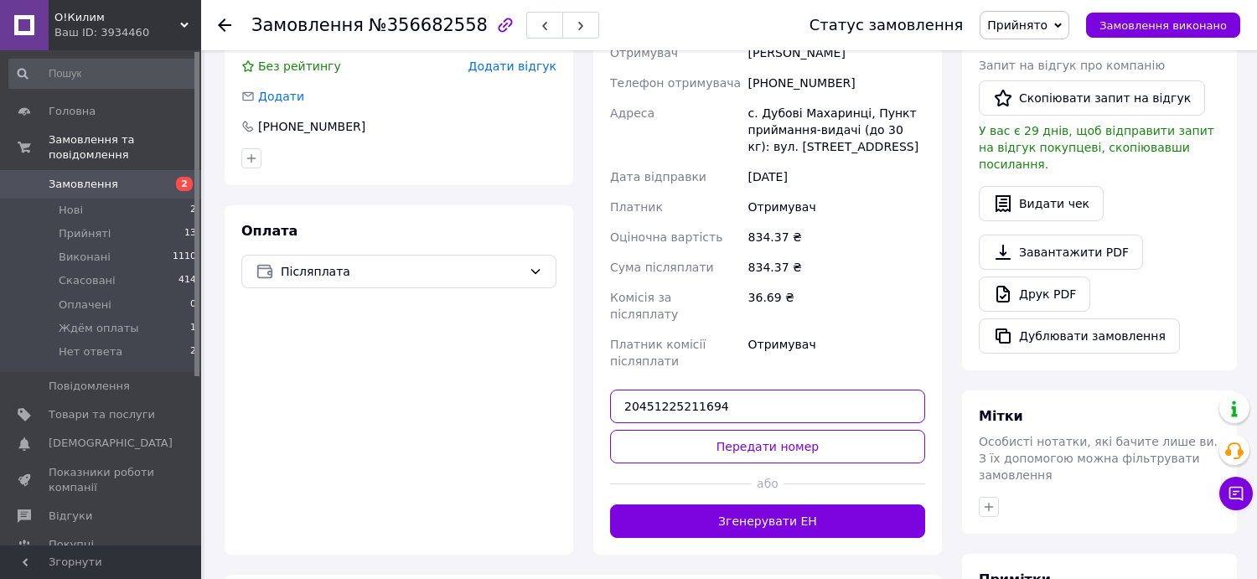
scroll to position [536, 0]
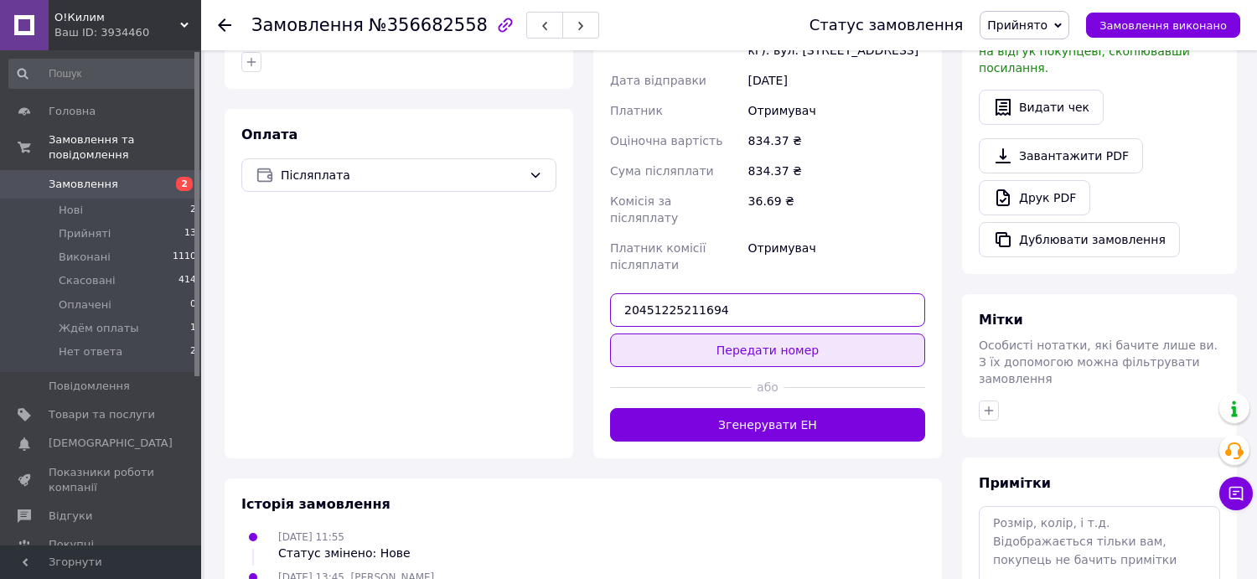
type input "20451225211694"
click at [759, 333] on button "Передати номер" at bounding box center [767, 350] width 315 height 34
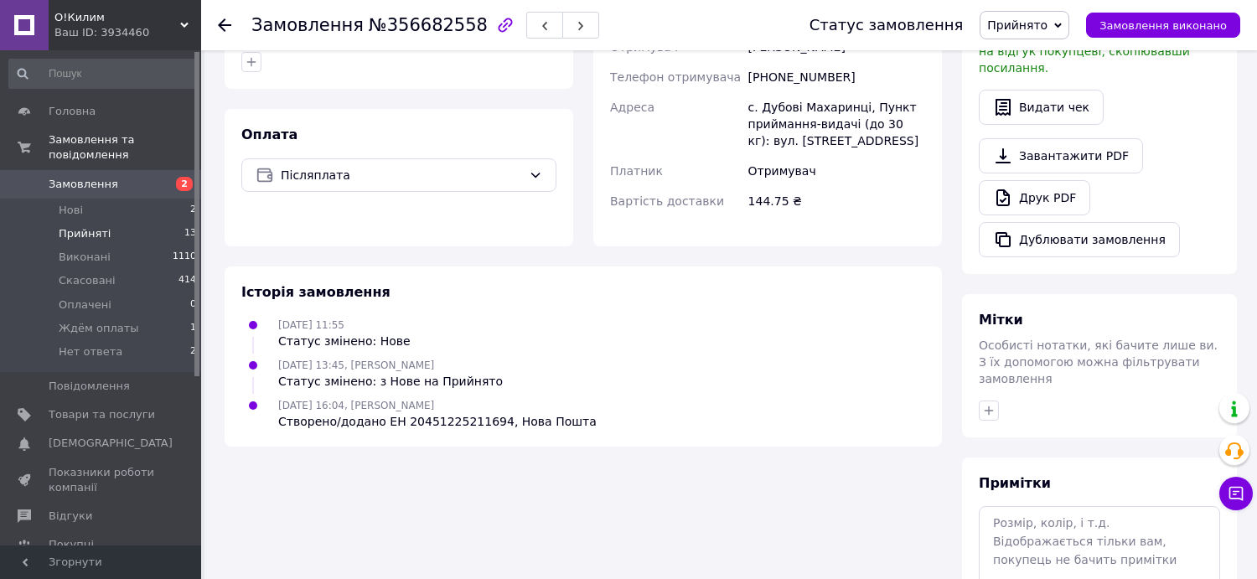
click at [90, 226] on span "Прийняті" at bounding box center [85, 233] width 52 height 15
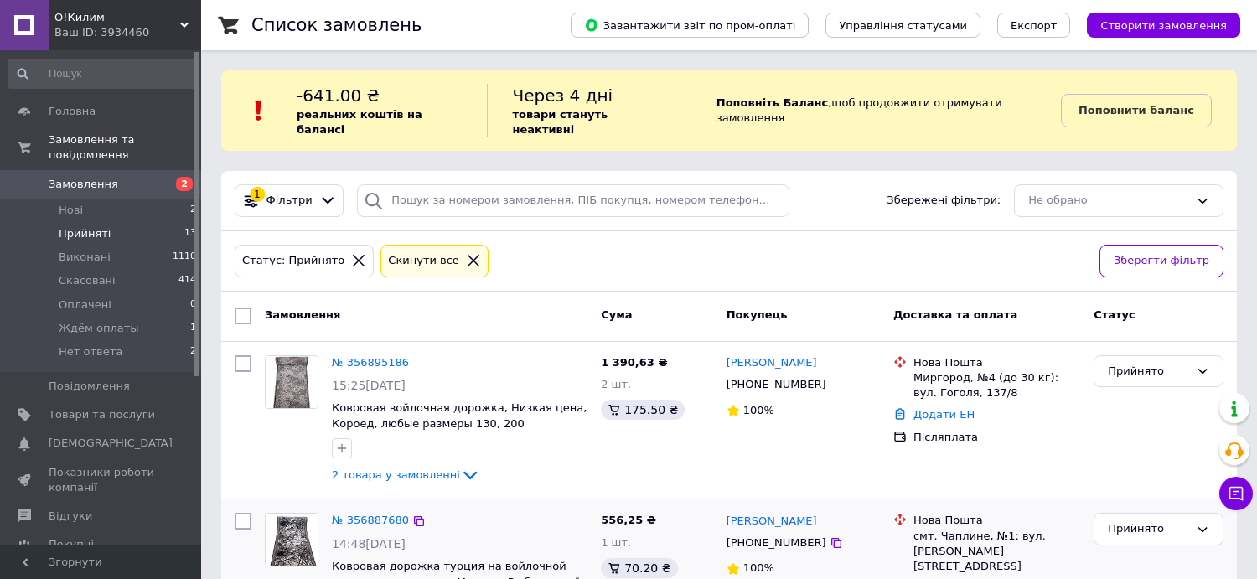
click at [360, 514] on link "№ 356887680" at bounding box center [370, 520] width 77 height 13
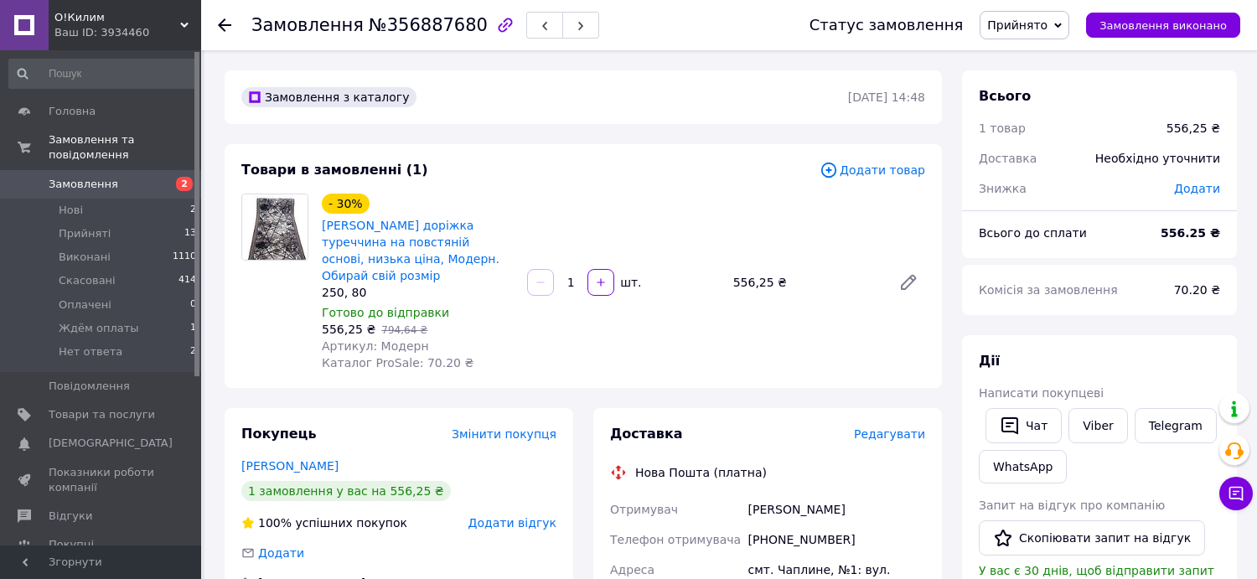
click at [777, 526] on div "[PHONE_NUMBER]" at bounding box center [836, 539] width 183 height 30
click at [776, 526] on div "[PHONE_NUMBER]" at bounding box center [836, 539] width 183 height 30
copy div "380689232140"
click at [786, 497] on div "[PERSON_NAME]" at bounding box center [836, 509] width 183 height 30
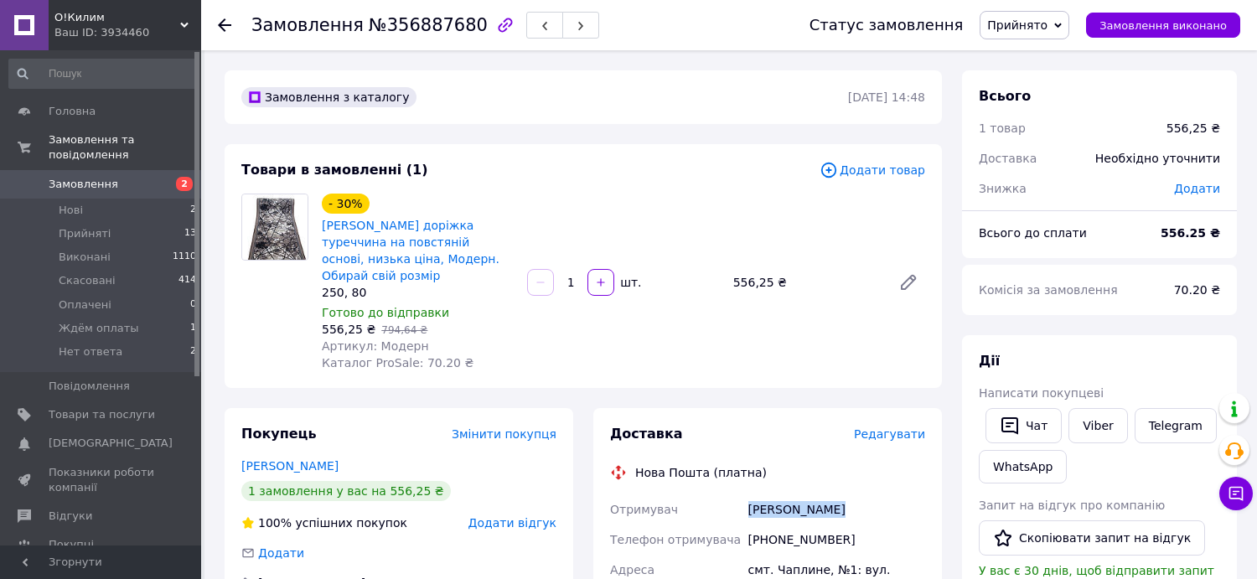
click at [785, 495] on div "[PERSON_NAME]" at bounding box center [836, 509] width 183 height 30
click at [781, 558] on div "смт. Чаплине, №1: вул. [PERSON_NAME][STREET_ADDRESS]" at bounding box center [836, 587] width 183 height 64
click at [782, 557] on div "смт. Чаплине, №1: вул. [PERSON_NAME][STREET_ADDRESS]" at bounding box center [836, 587] width 183 height 64
drag, startPoint x: 820, startPoint y: 555, endPoint x: 736, endPoint y: 550, distance: 84.0
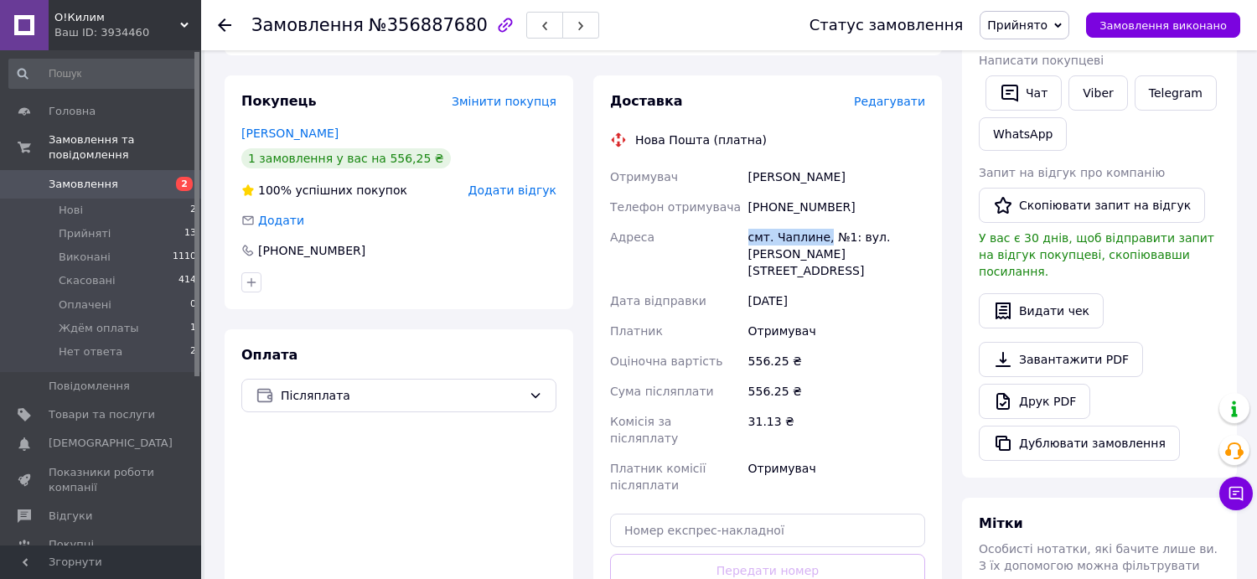
scroll to position [335, 0]
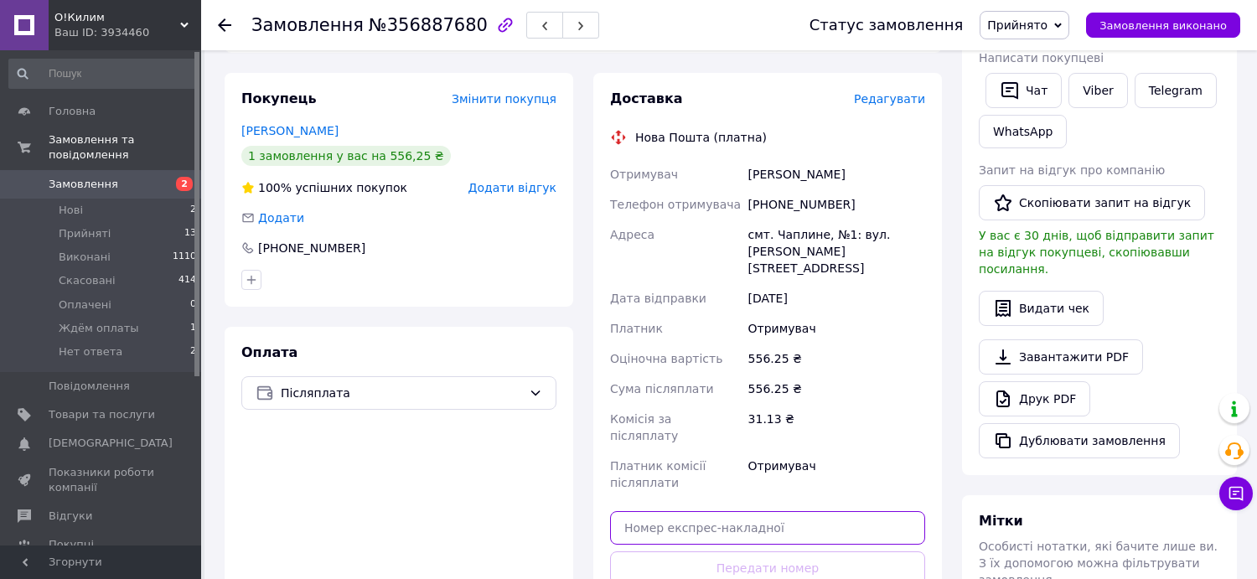
click at [747, 511] on input "text" at bounding box center [767, 528] width 315 height 34
paste input "20451225215240"
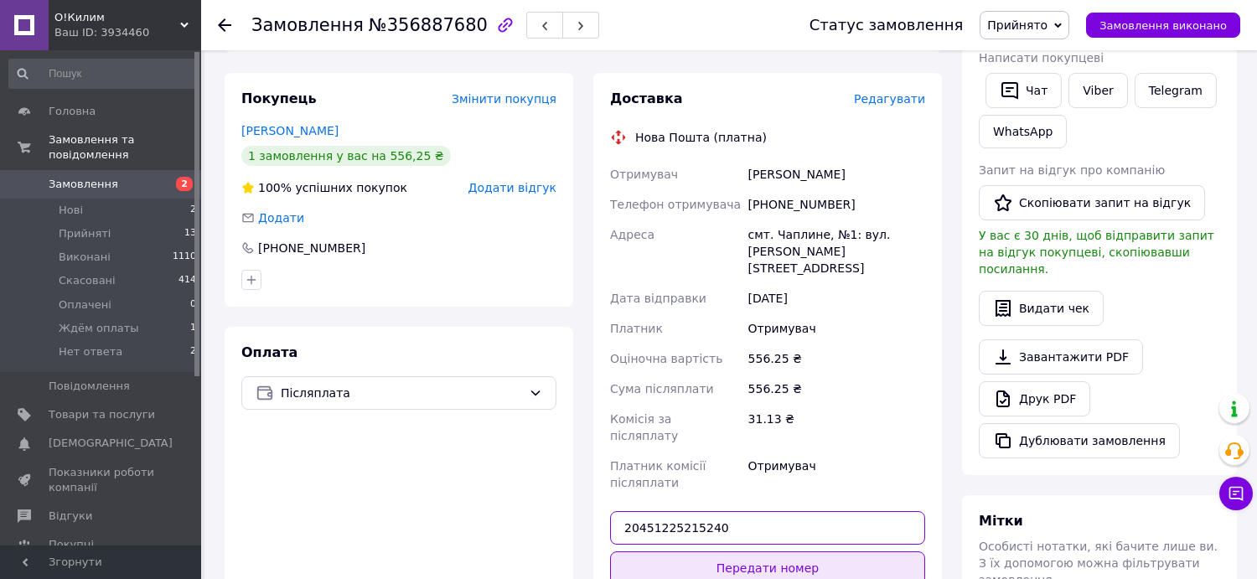
type input "20451225215240"
click at [788, 551] on button "Передати номер" at bounding box center [767, 568] width 315 height 34
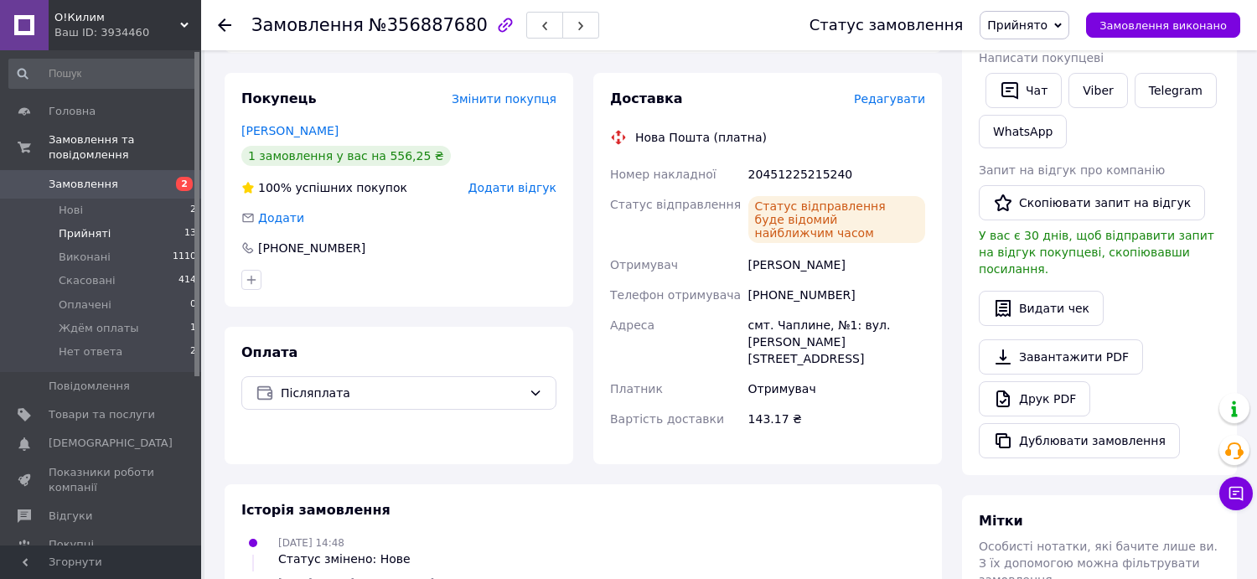
click at [84, 226] on span "Прийняті" at bounding box center [85, 233] width 52 height 15
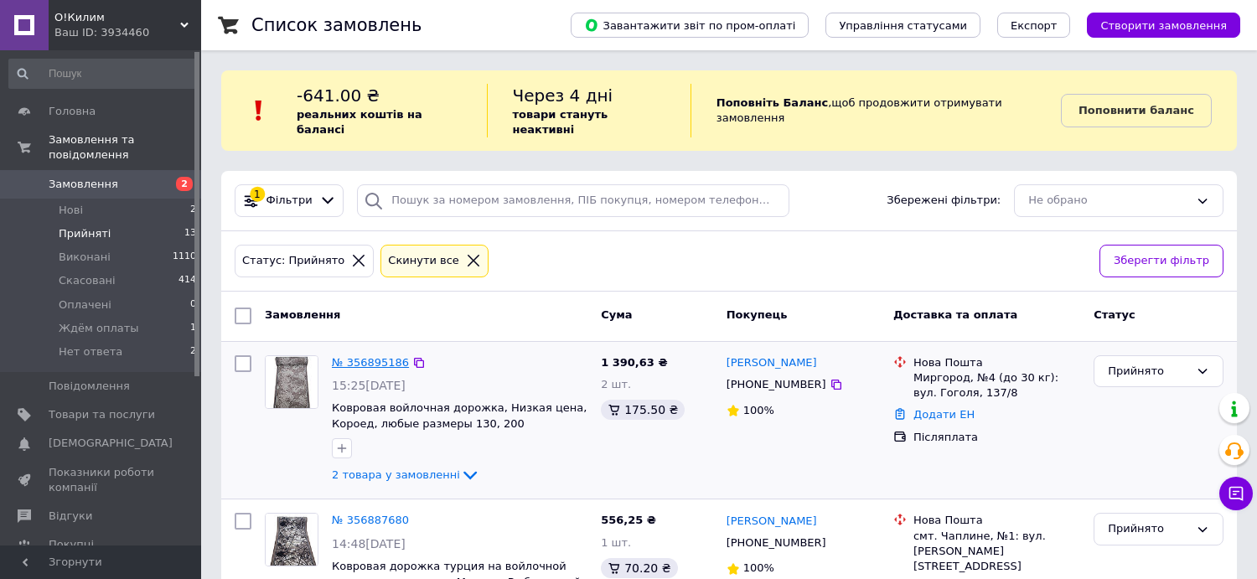
click at [351, 356] on link "№ 356895186" at bounding box center [370, 362] width 77 height 13
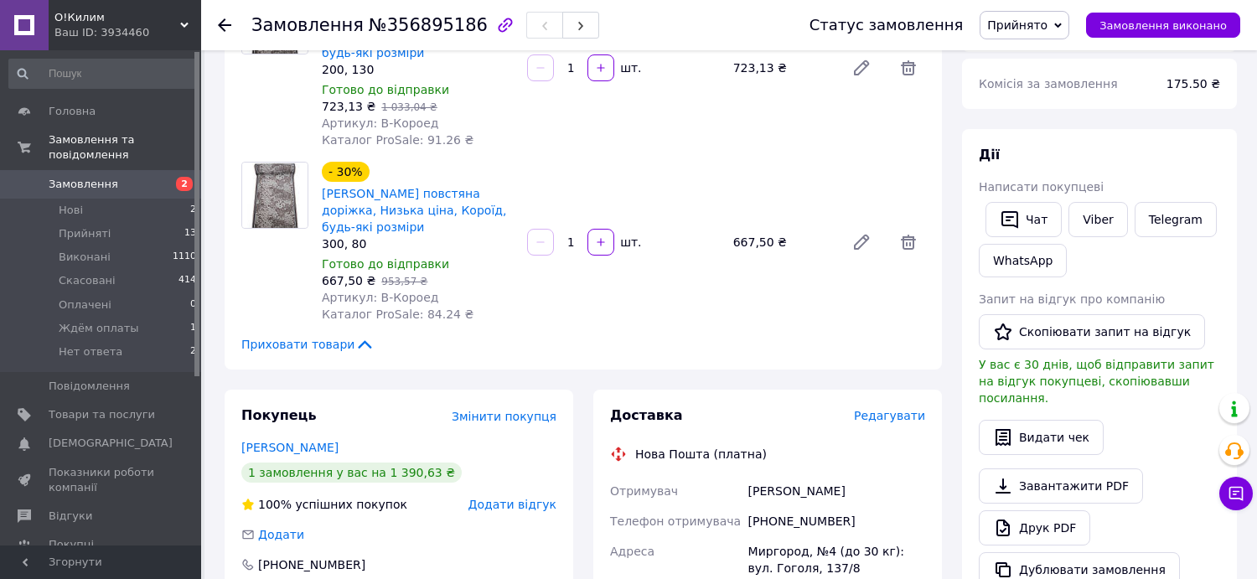
scroll to position [335, 0]
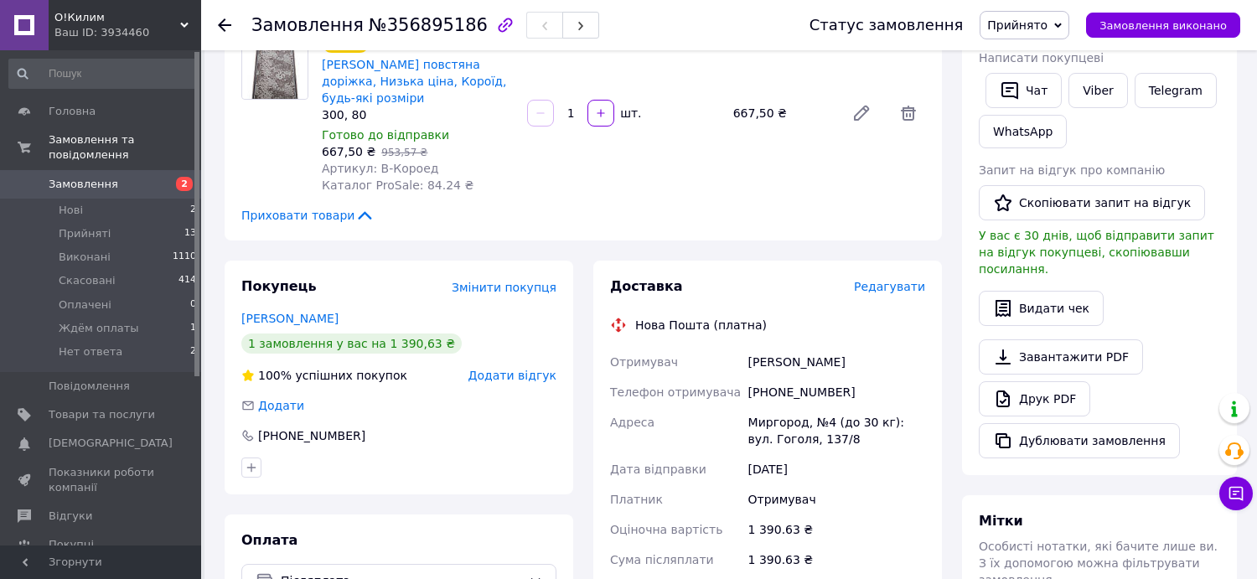
click at [791, 391] on div "[PHONE_NUMBER]" at bounding box center [836, 392] width 183 height 30
click at [819, 360] on div "[PERSON_NAME]" at bounding box center [836, 362] width 183 height 30
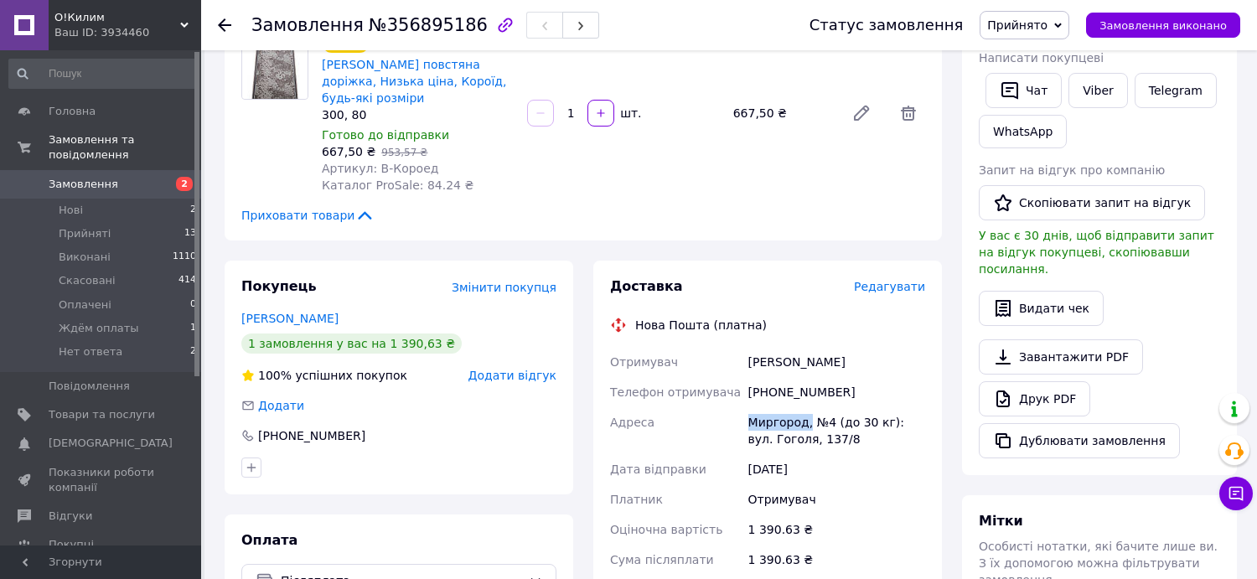
drag, startPoint x: 804, startPoint y: 424, endPoint x: 721, endPoint y: 421, distance: 83.0
click at [722, 421] on div "Отримувач [PERSON_NAME] Телефон отримувача [PHONE_NUMBER] [GEOGRAPHIC_DATA], №4…" at bounding box center [767, 508] width 322 height 322
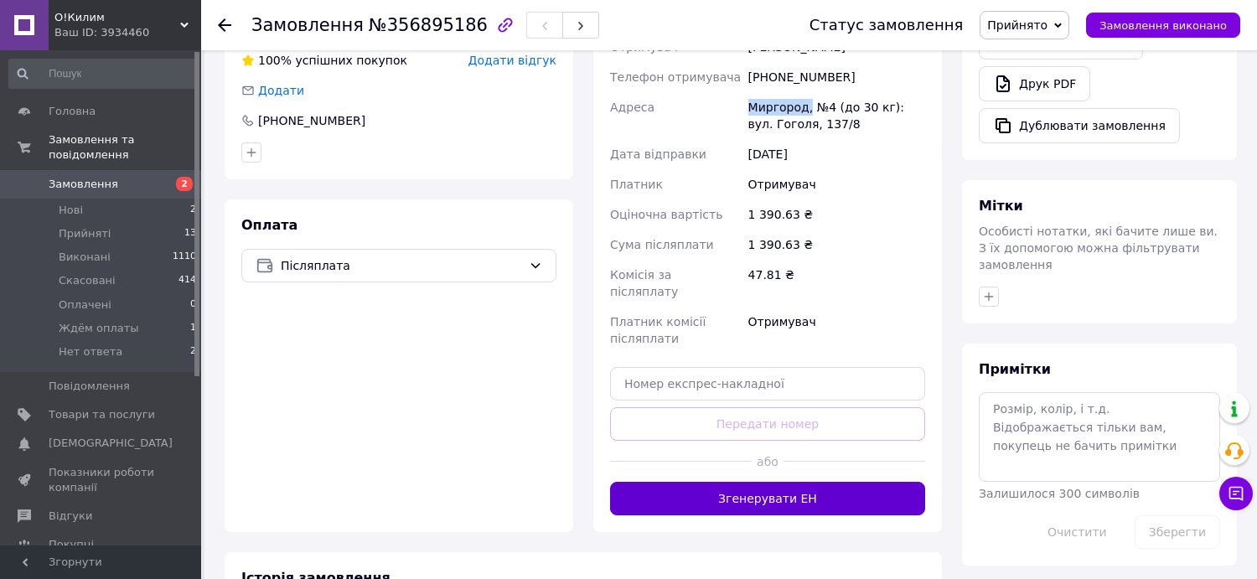
scroll to position [670, 0]
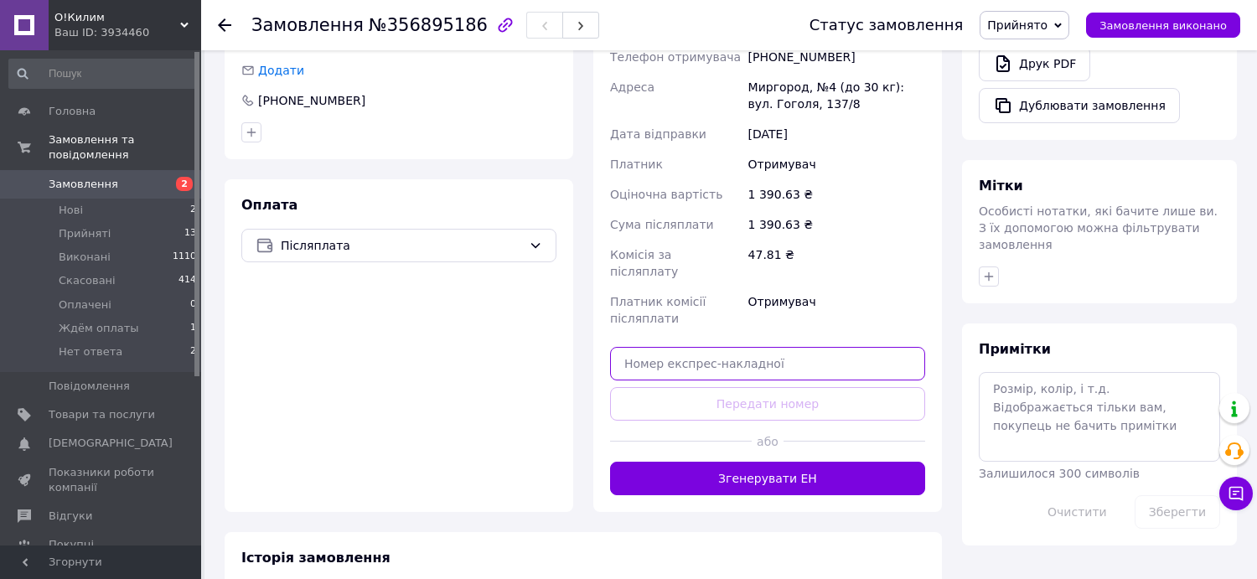
click at [730, 355] on input "text" at bounding box center [767, 364] width 315 height 34
paste input "20451225220577"
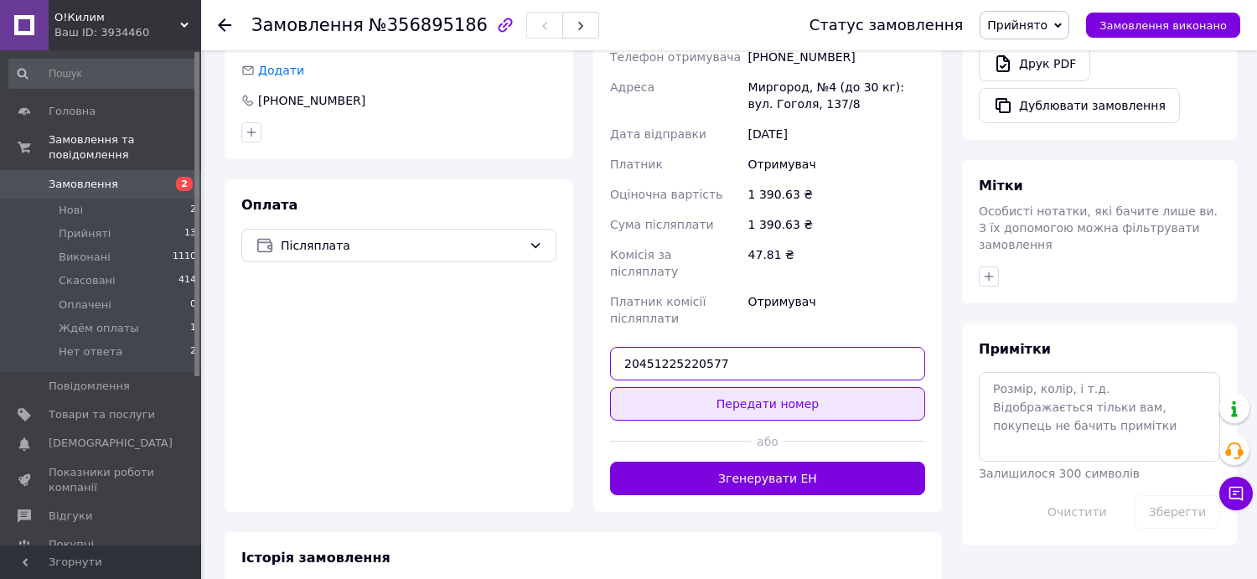
type input "20451225220577"
click at [774, 390] on button "Передати номер" at bounding box center [767, 404] width 315 height 34
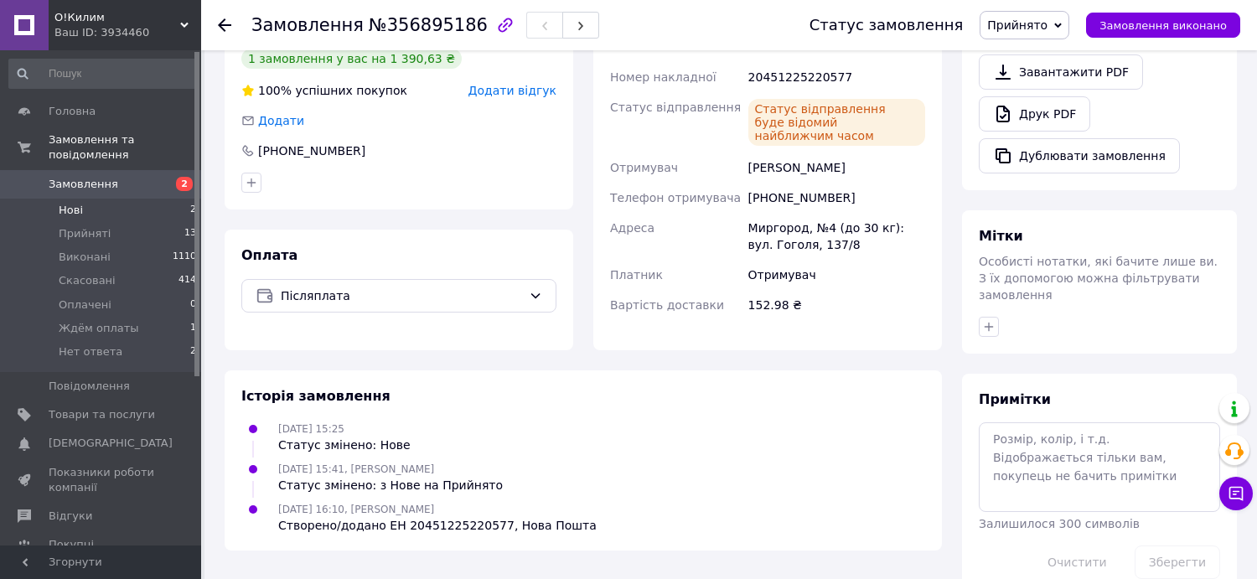
drag, startPoint x: 79, startPoint y: 196, endPoint x: 111, endPoint y: 198, distance: 32.7
click at [80, 203] on span "Нові" at bounding box center [71, 210] width 24 height 15
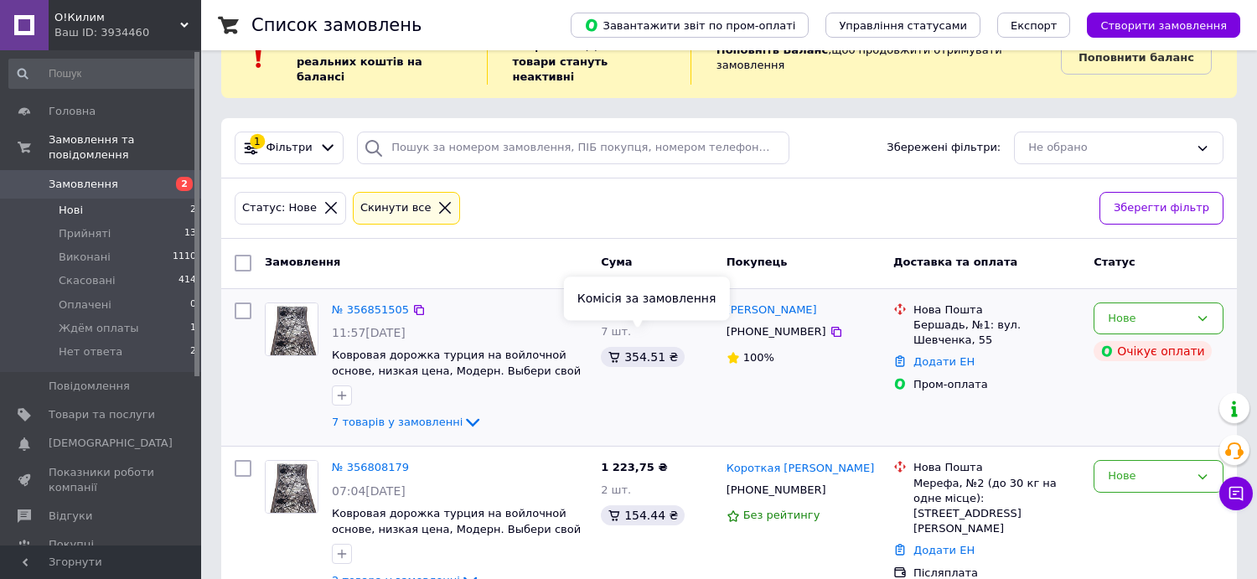
scroll to position [81, 0]
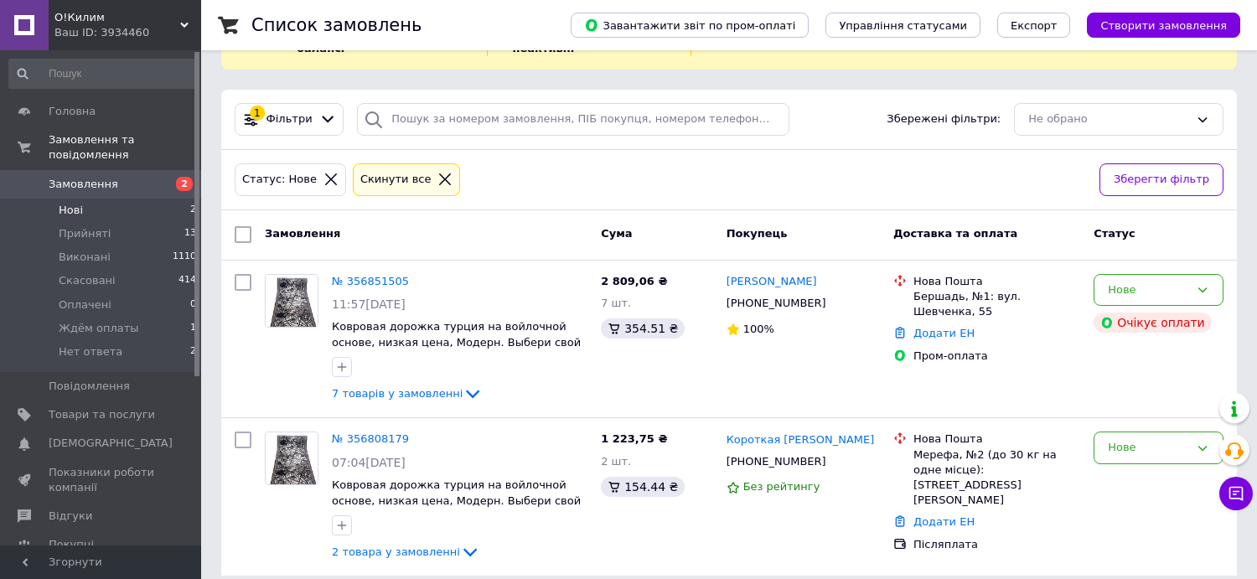
click at [75, 203] on span "Нові" at bounding box center [71, 210] width 24 height 15
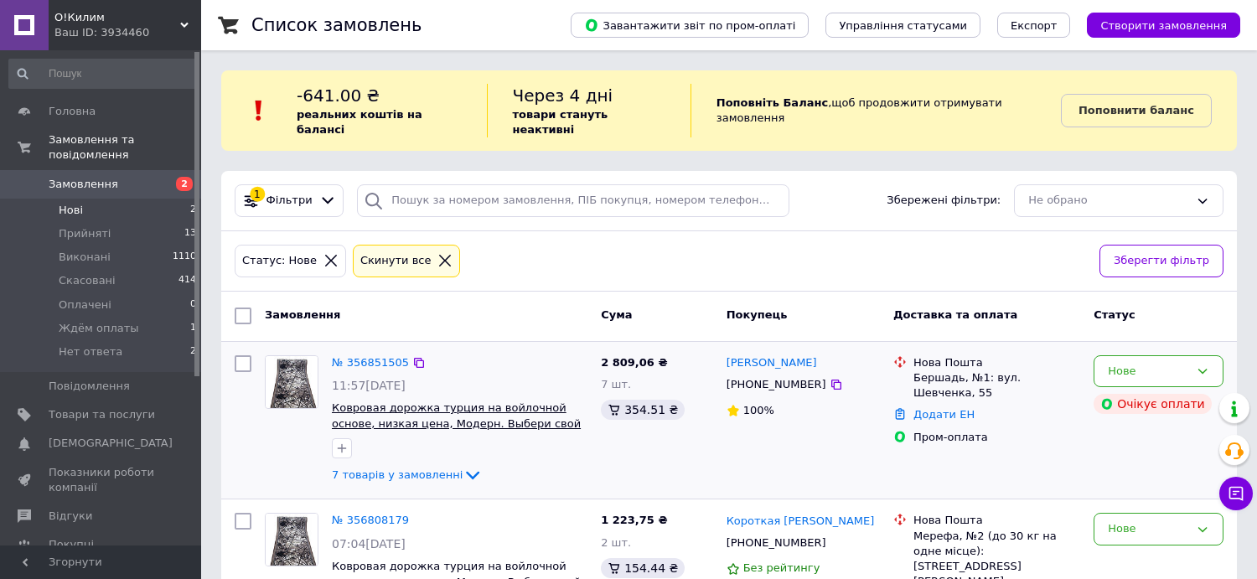
scroll to position [81, 0]
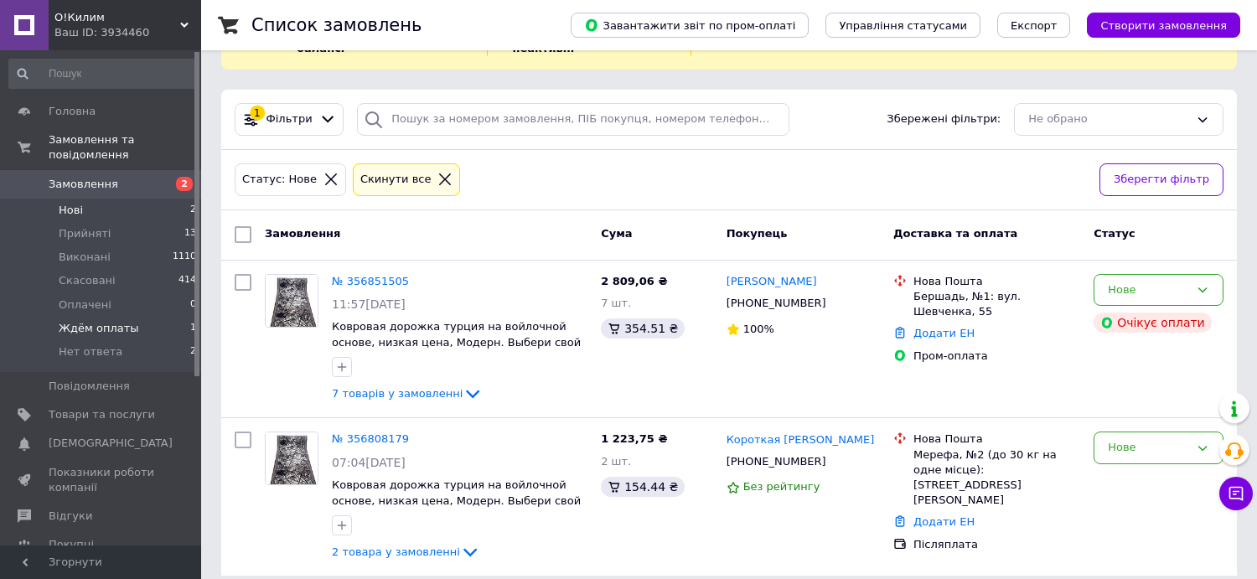
click at [73, 321] on span "Ждём оплаты" at bounding box center [99, 328] width 80 height 15
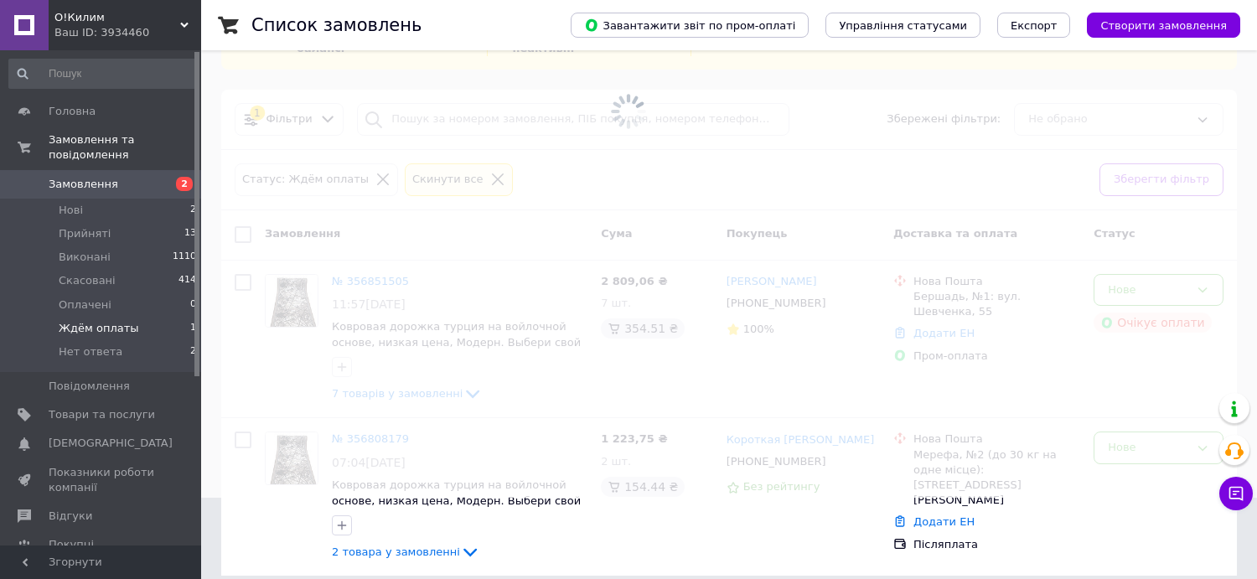
click at [73, 321] on span "Ждём оплаты" at bounding box center [99, 328] width 80 height 15
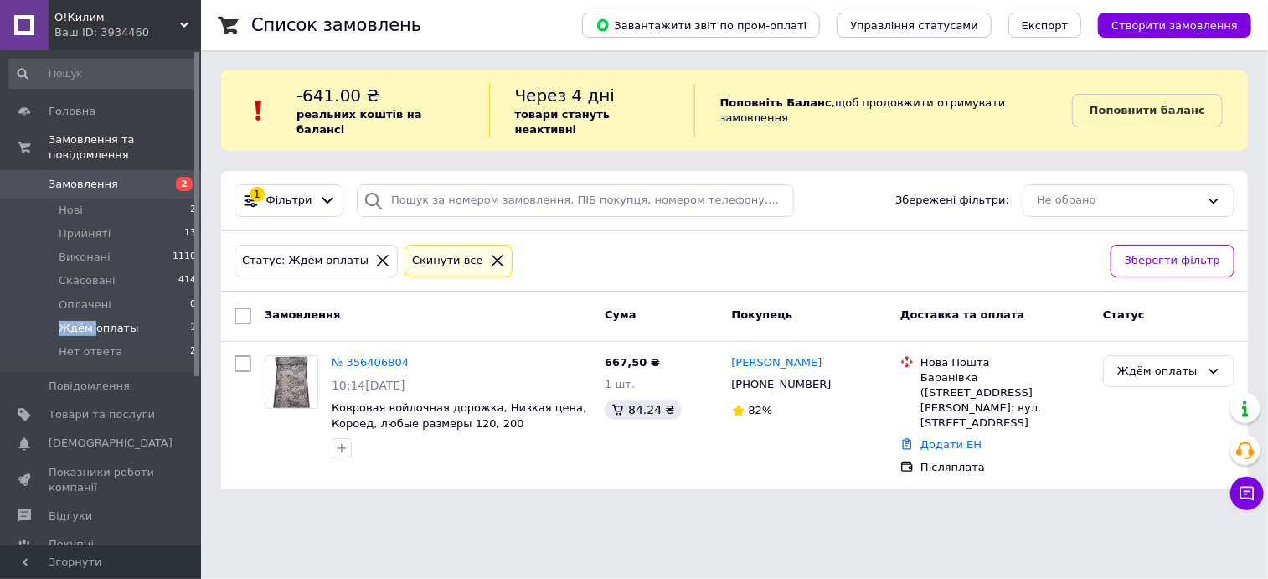
click at [168, 436] on span "0 0" at bounding box center [178, 443] width 46 height 15
